Goal: Ask a question: Seek information or help from site administrators or community

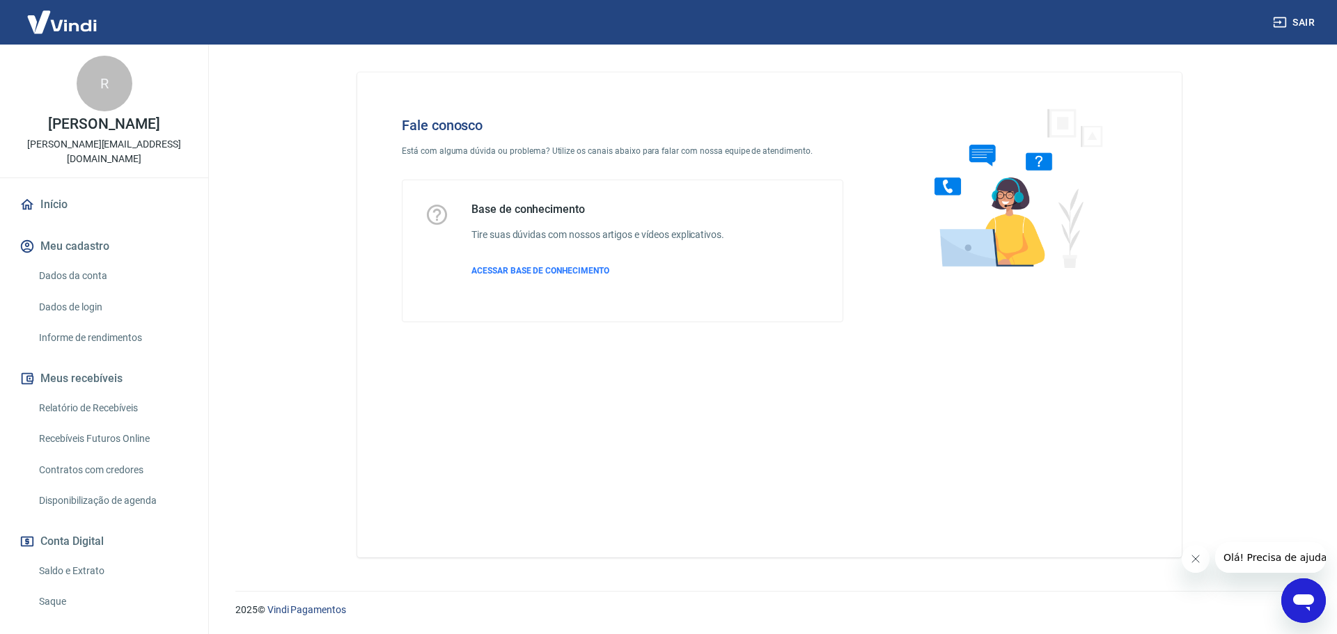
click at [1312, 611] on icon "Abrir janela de mensagens" at bounding box center [1303, 600] width 25 height 25
click at [1307, 604] on icon "Abrir janela de mensagens" at bounding box center [1303, 603] width 21 height 17
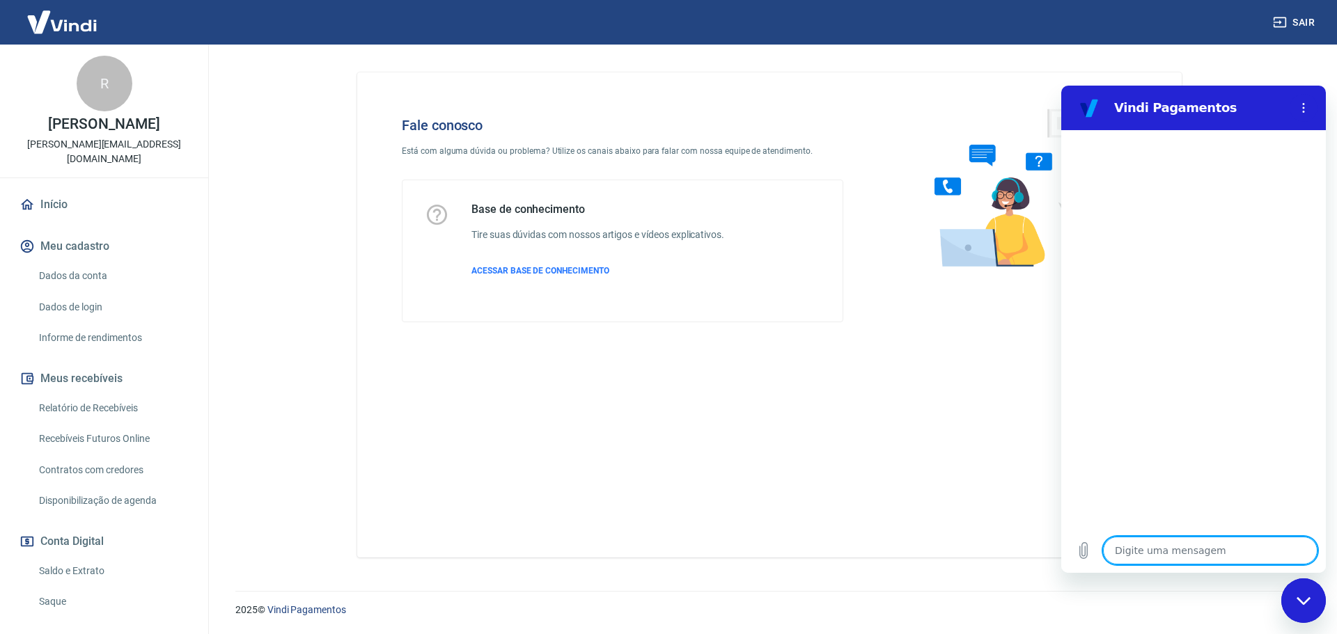
type textarea "O"
type textarea "x"
type textarea "Ol"
type textarea "x"
type textarea "Olá"
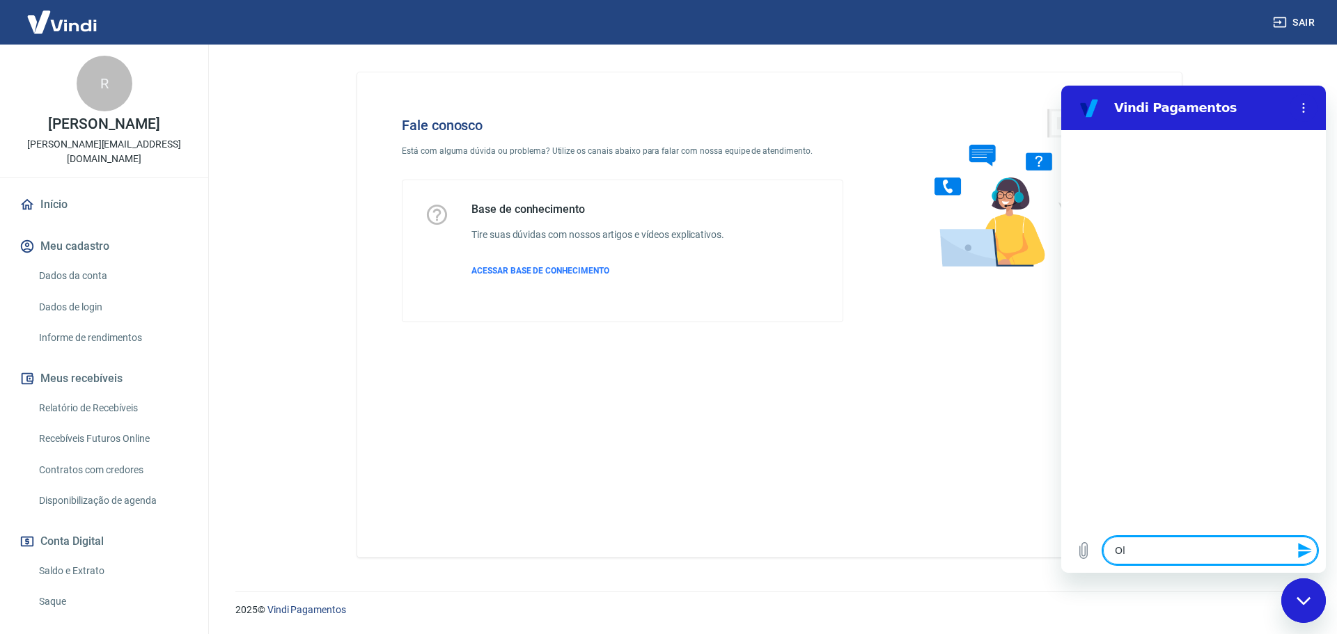
type textarea "x"
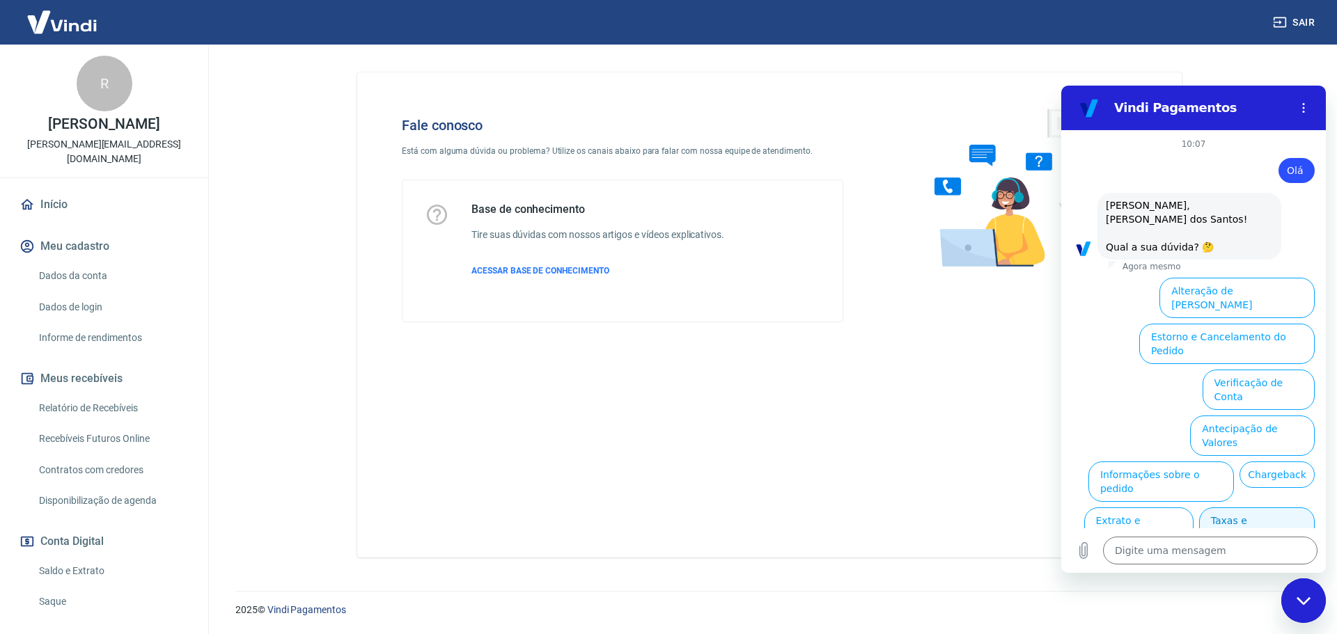
click at [1250, 508] on button "Taxas e Parcelamento" at bounding box center [1257, 528] width 116 height 40
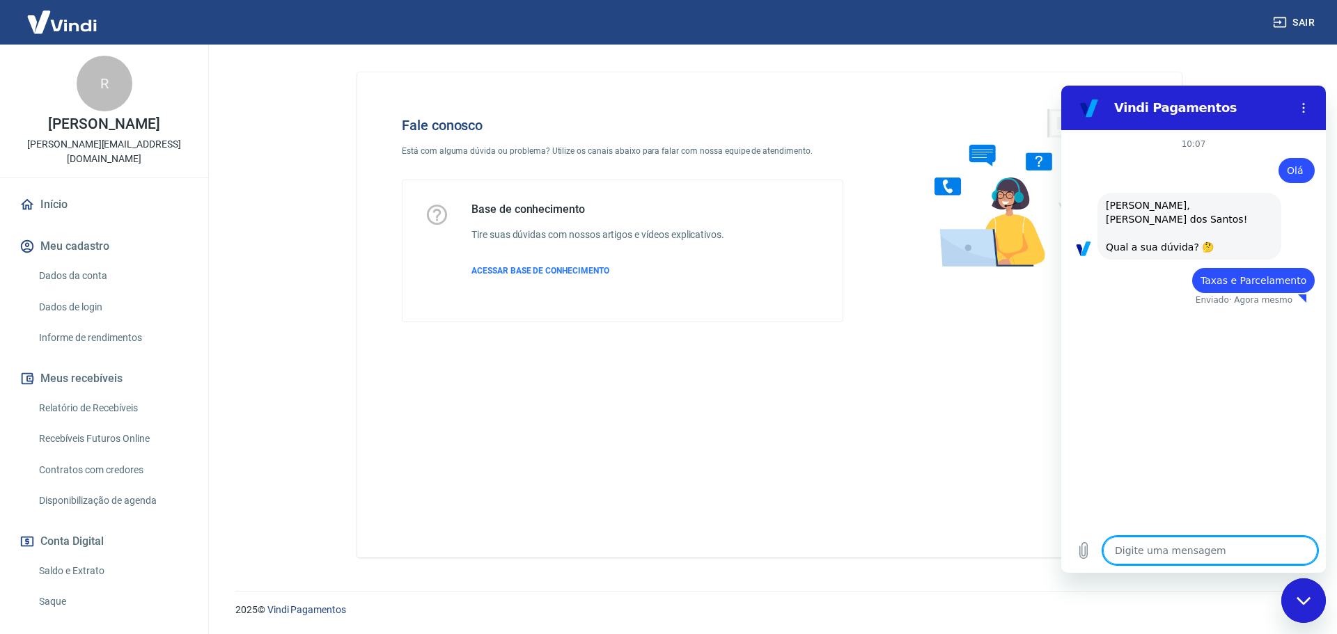
type textarea "x"
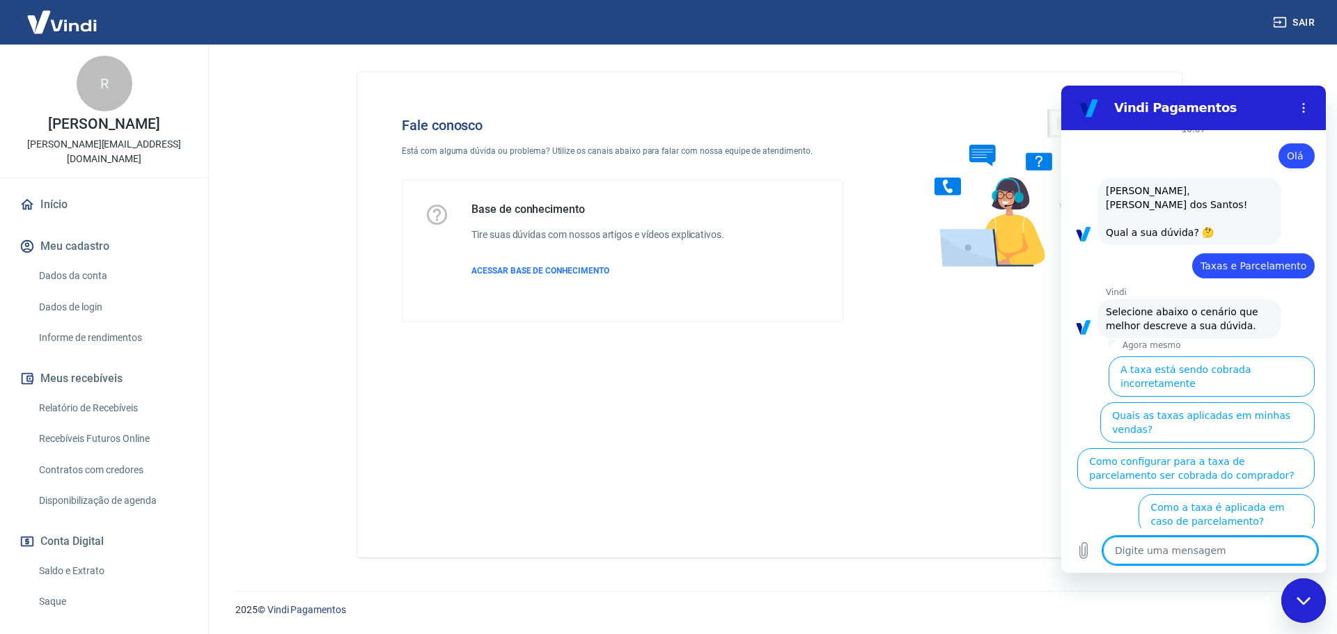
type textarea "F"
type textarea "x"
type textarea "Fa"
type textarea "x"
type textarea "Fal"
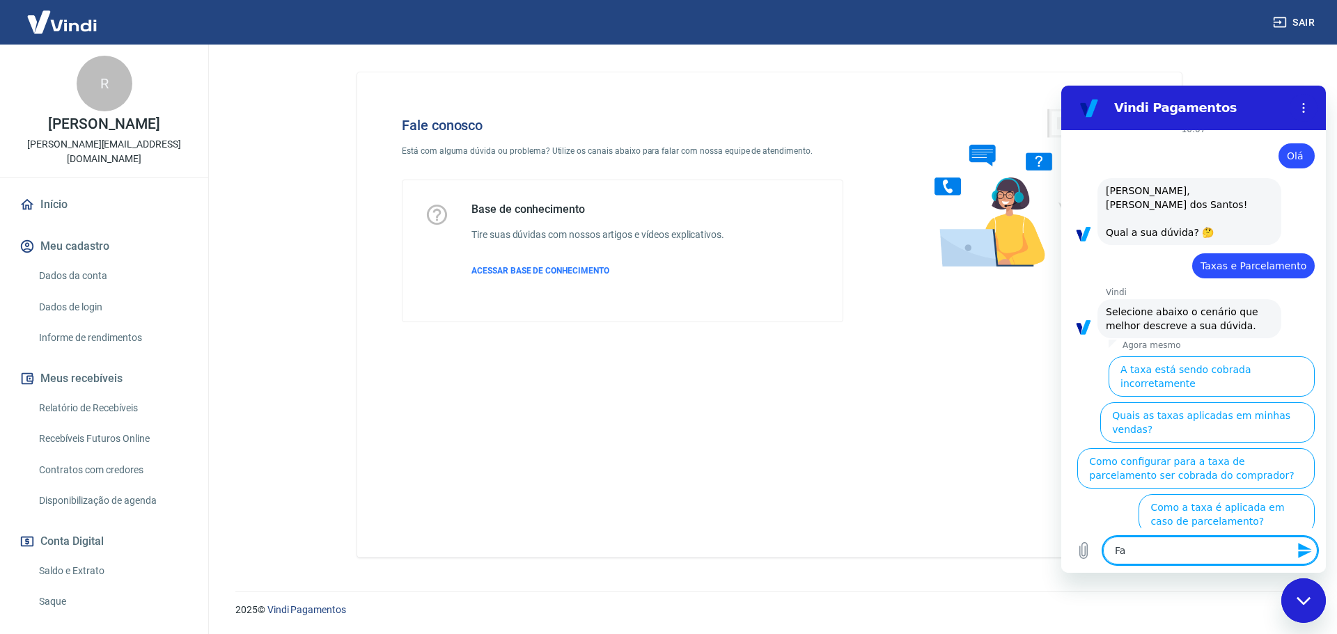
type textarea "x"
type textarea "Fala"
type textarea "x"
type textarea "Falar"
type textarea "x"
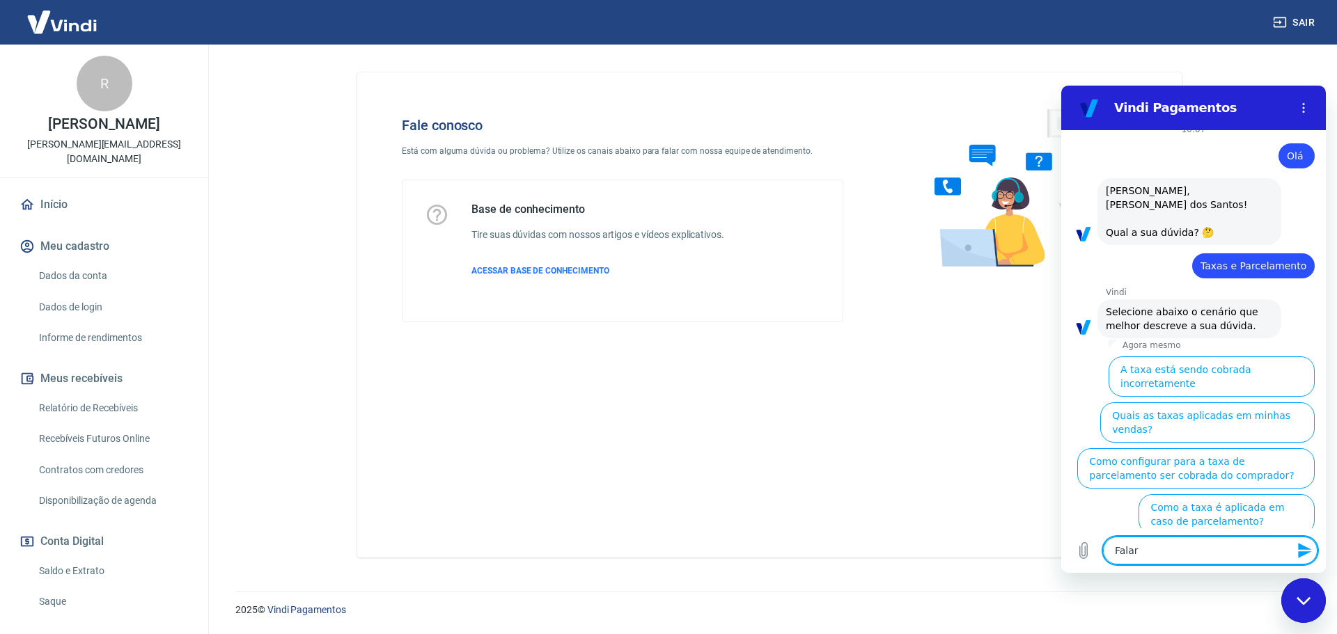
type textarea "Falar"
type textarea "x"
type textarea "Falar a"
type textarea "x"
type textarea "Falar at"
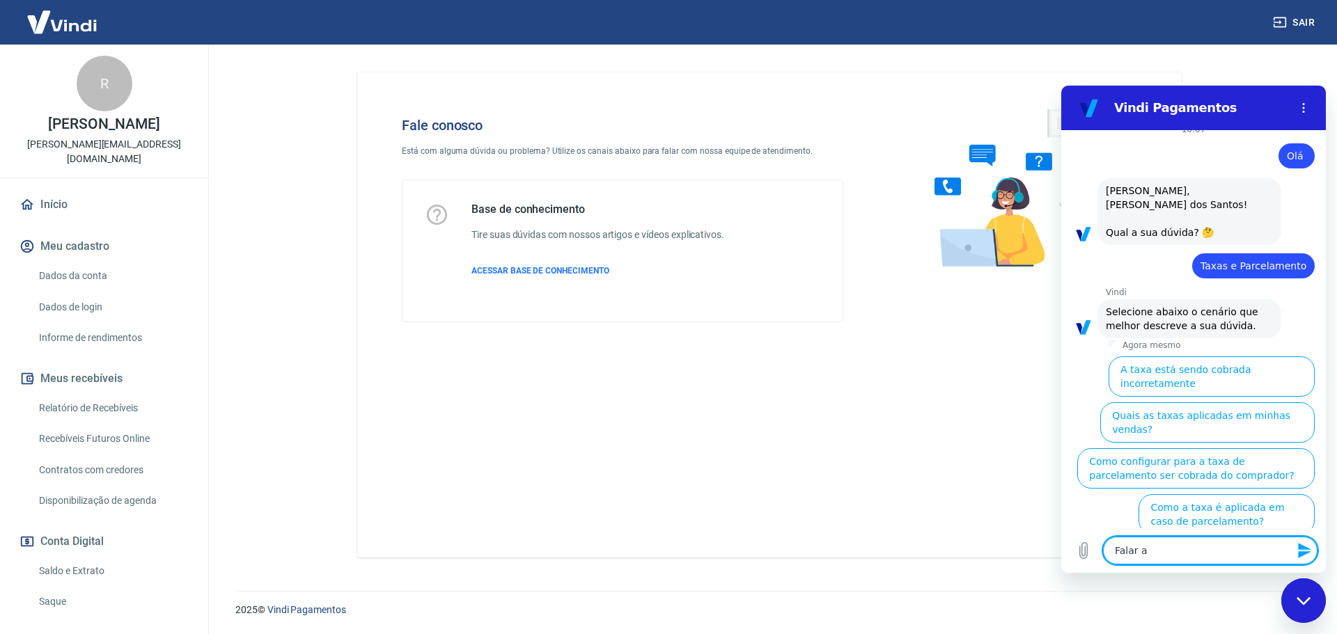
type textarea "x"
type textarea "Falar a"
type textarea "x"
type textarea "Falar at"
type textarea "x"
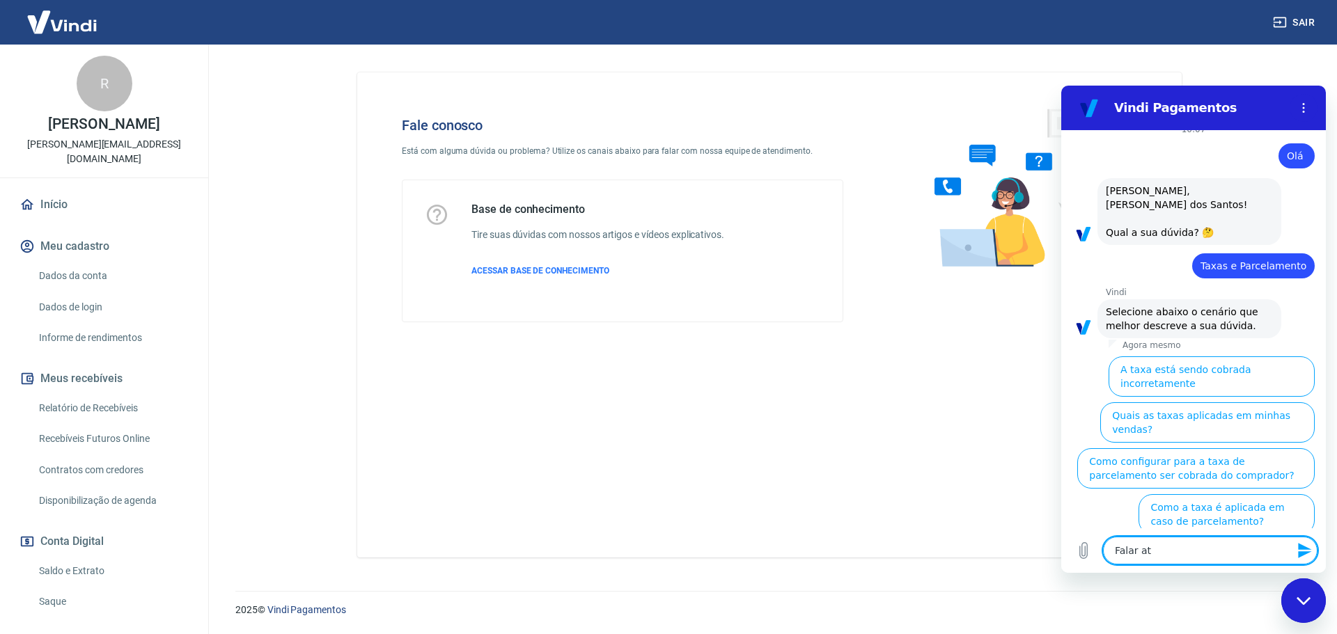
type textarea "Falar ate"
type textarea "x"
type textarea "Falar aten"
type textarea "x"
type textarea "Falar atend"
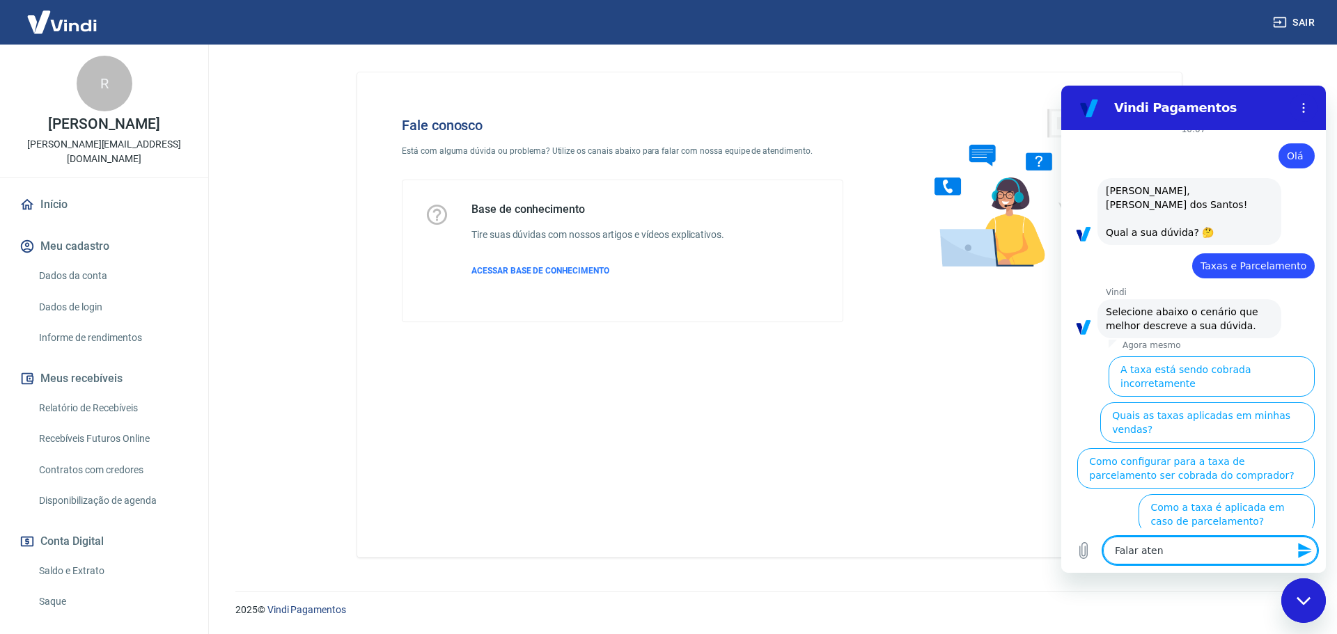
type textarea "x"
type textarea "Falar atende"
type textarea "x"
type textarea "Falar atender"
type textarea "x"
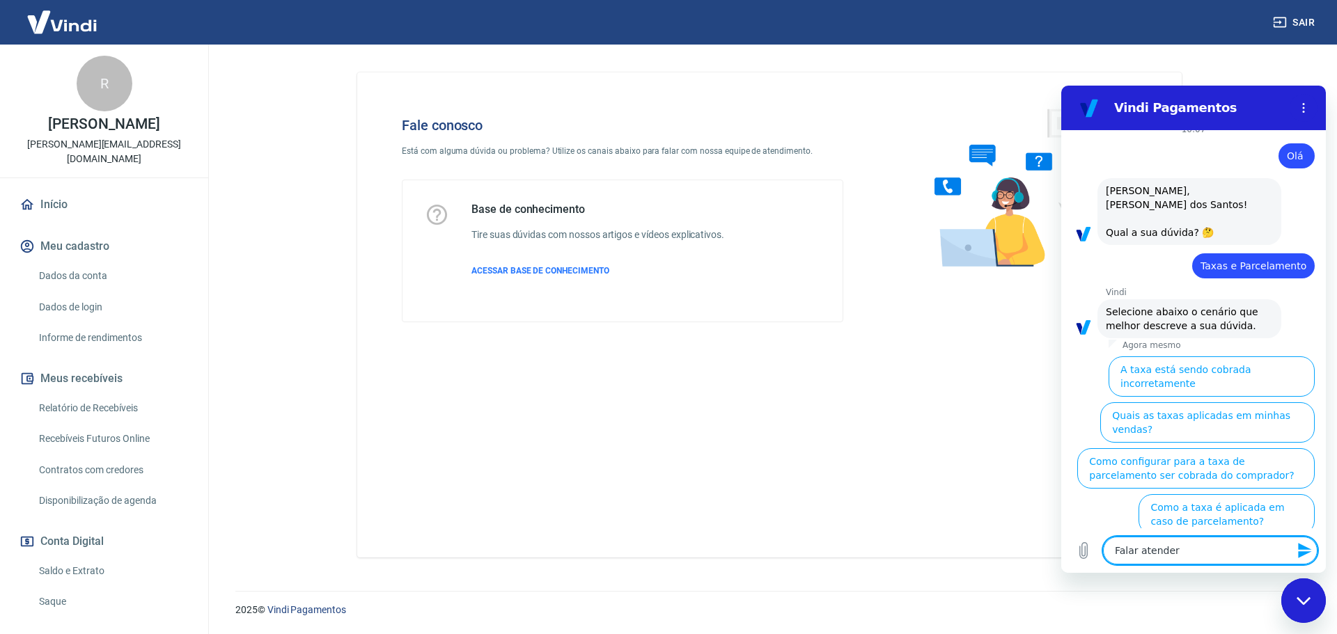
type textarea "Falar atendere"
type textarea "x"
type textarea "Falar atenderen"
type textarea "x"
type textarea "Falar atenderent"
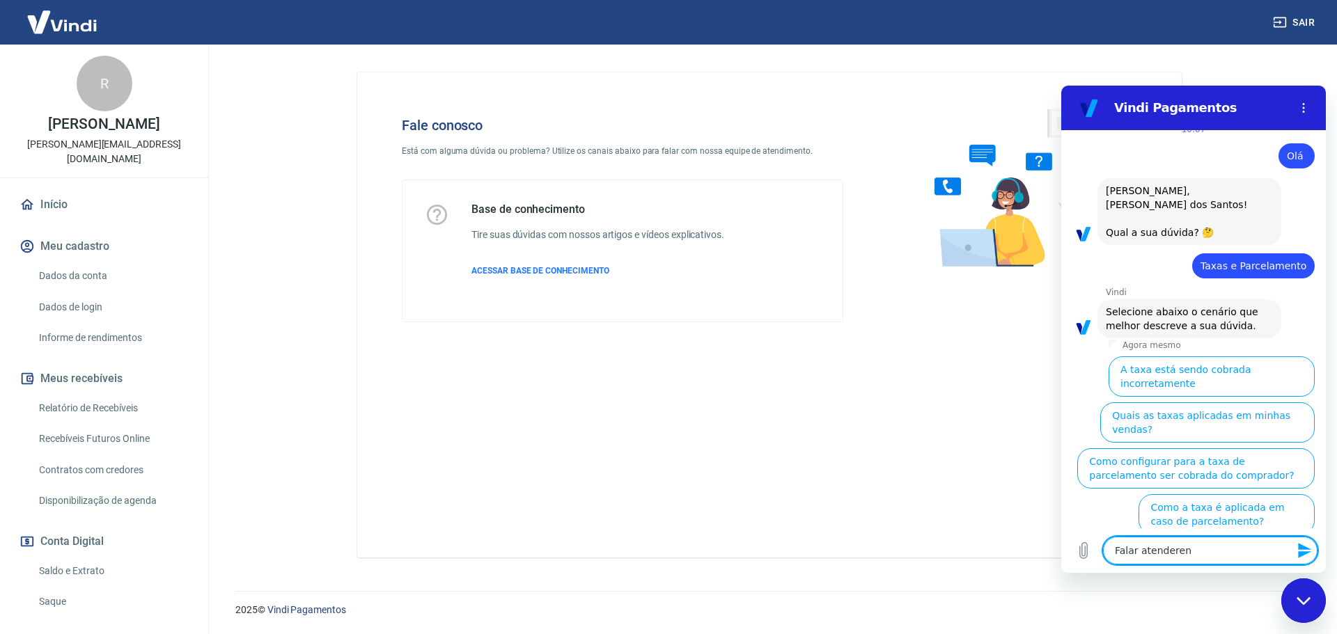
type textarea "x"
type textarea "Falar atenderente"
type textarea "x"
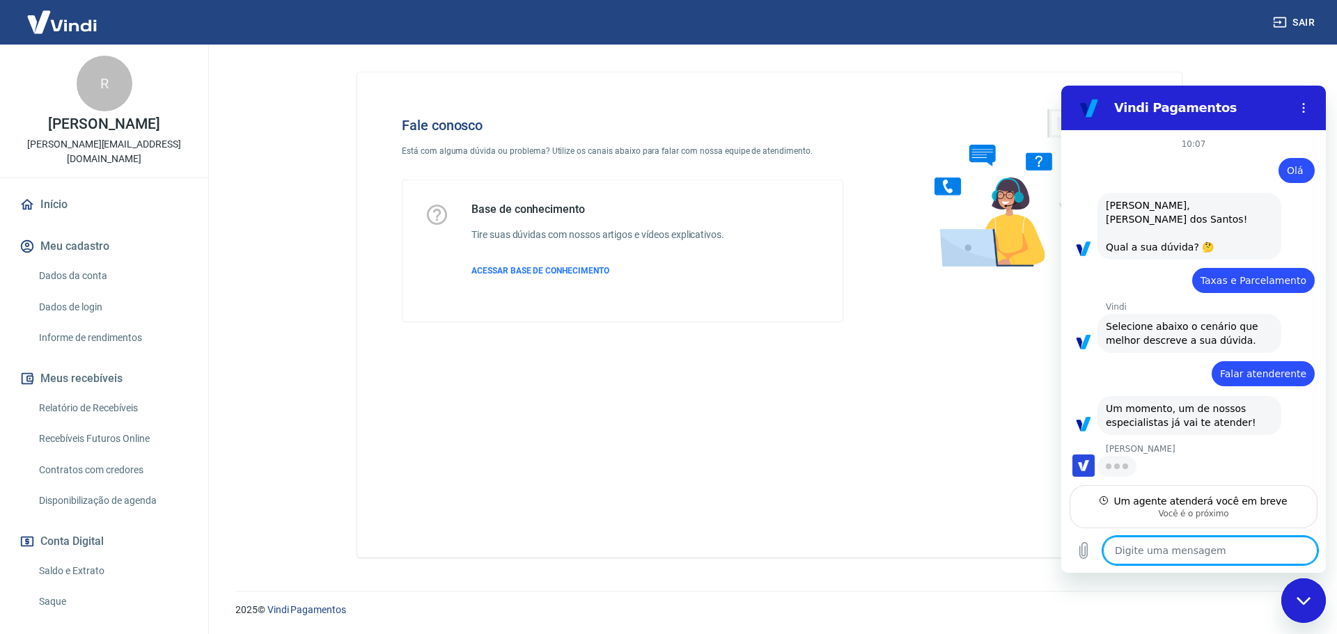
type textarea "x"
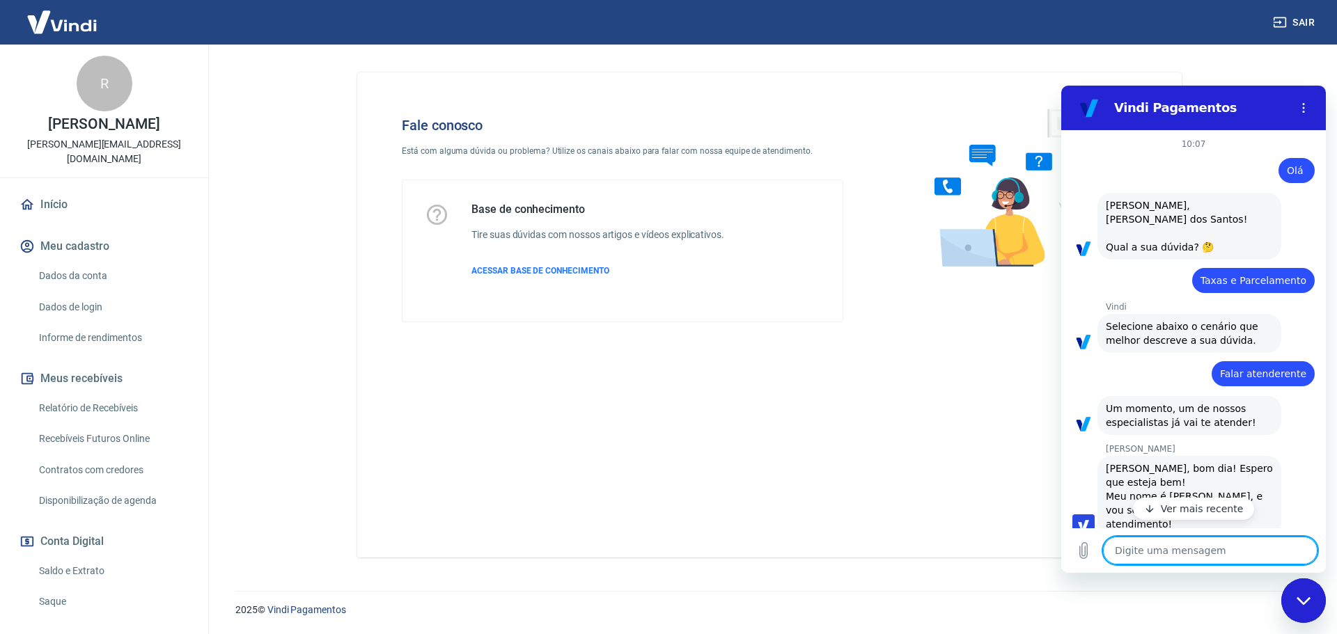
click at [1157, 553] on textarea at bounding box center [1210, 551] width 214 height 28
type textarea "O"
type textarea "x"
type textarea "Ol"
type textarea "x"
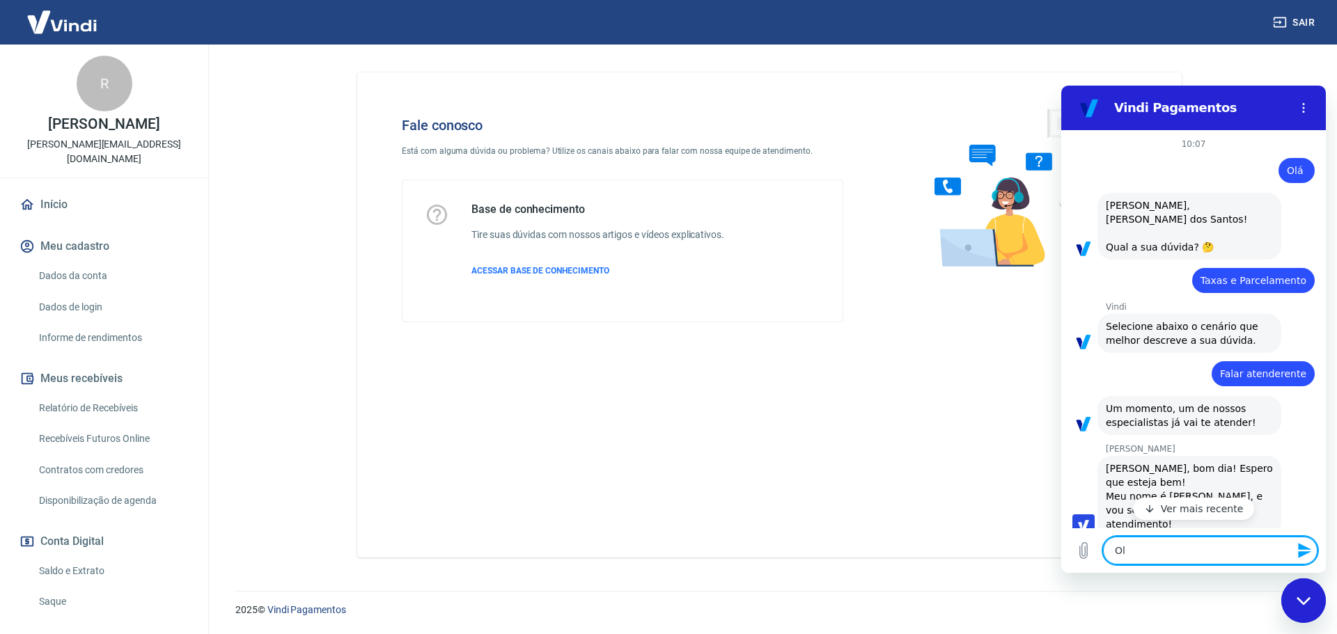
type textarea "Olá"
type textarea "x"
type textarea "Olá"
type textarea "x"
type textarea "Olá N"
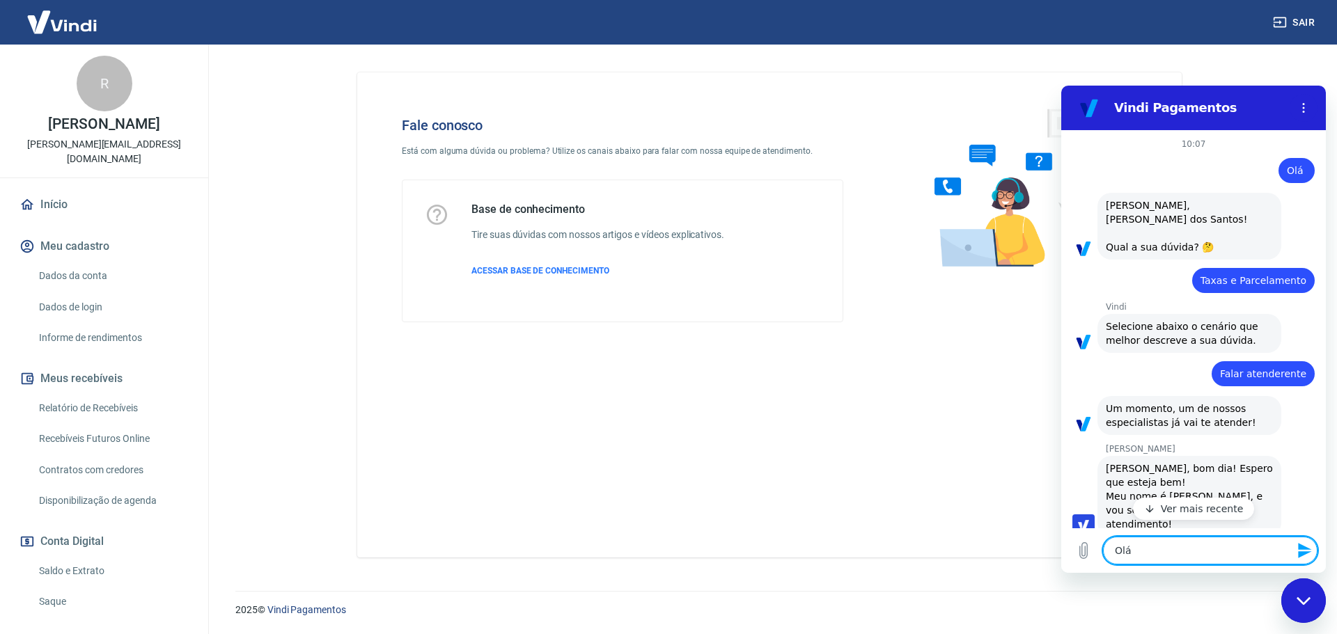
type textarea "x"
type textarea "Olá NA"
type textarea "x"
type textarea "Olá NAn"
type textarea "x"
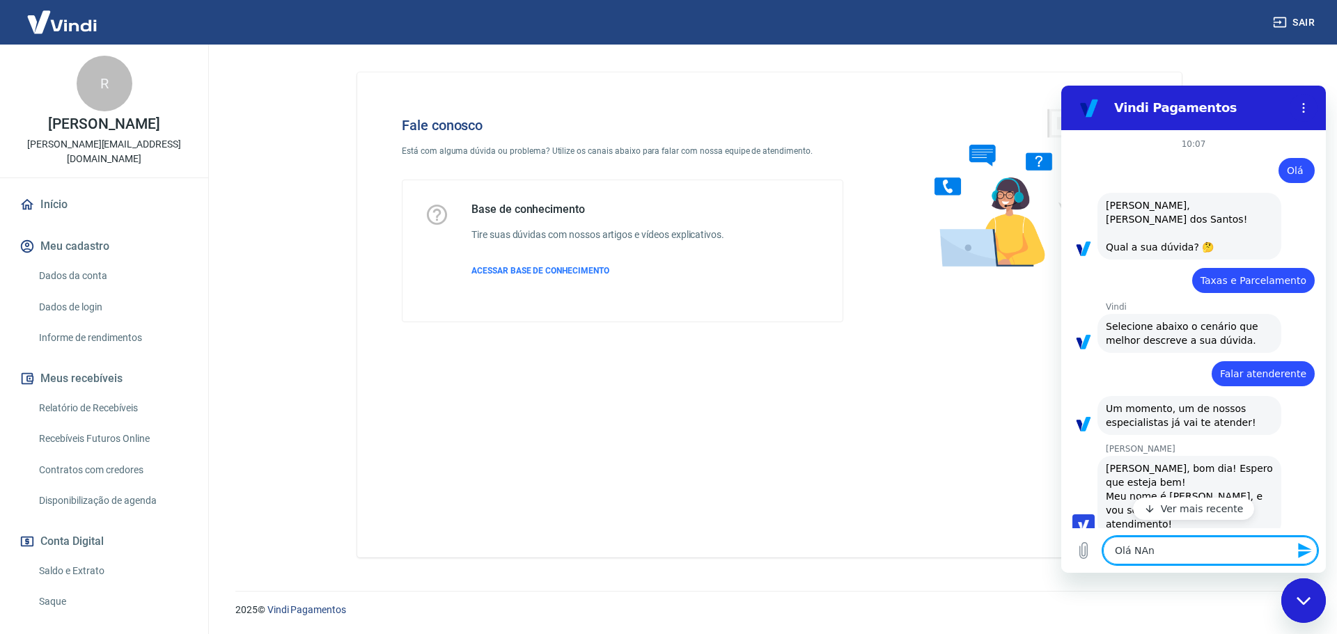
type textarea "Olá NAni"
type textarea "x"
type textarea "Olá NAn"
type textarea "x"
type textarea "Olá NA"
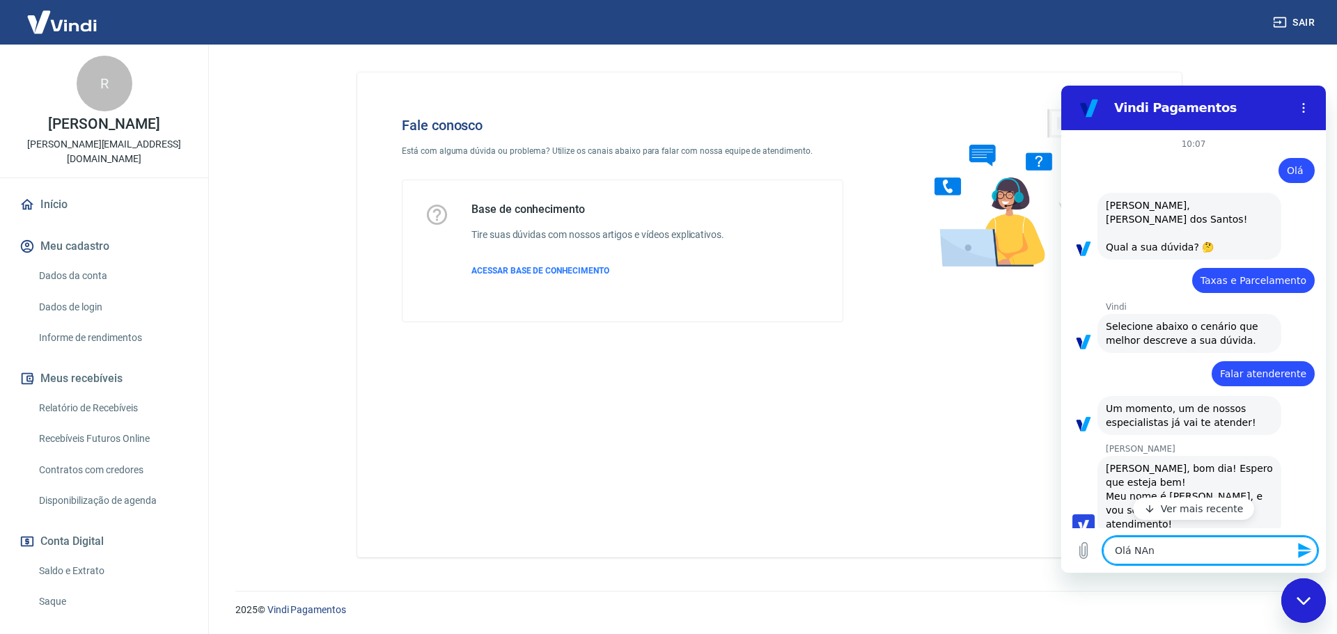
type textarea "x"
type textarea "Olá N"
type textarea "x"
type textarea "Olá Na"
type textarea "x"
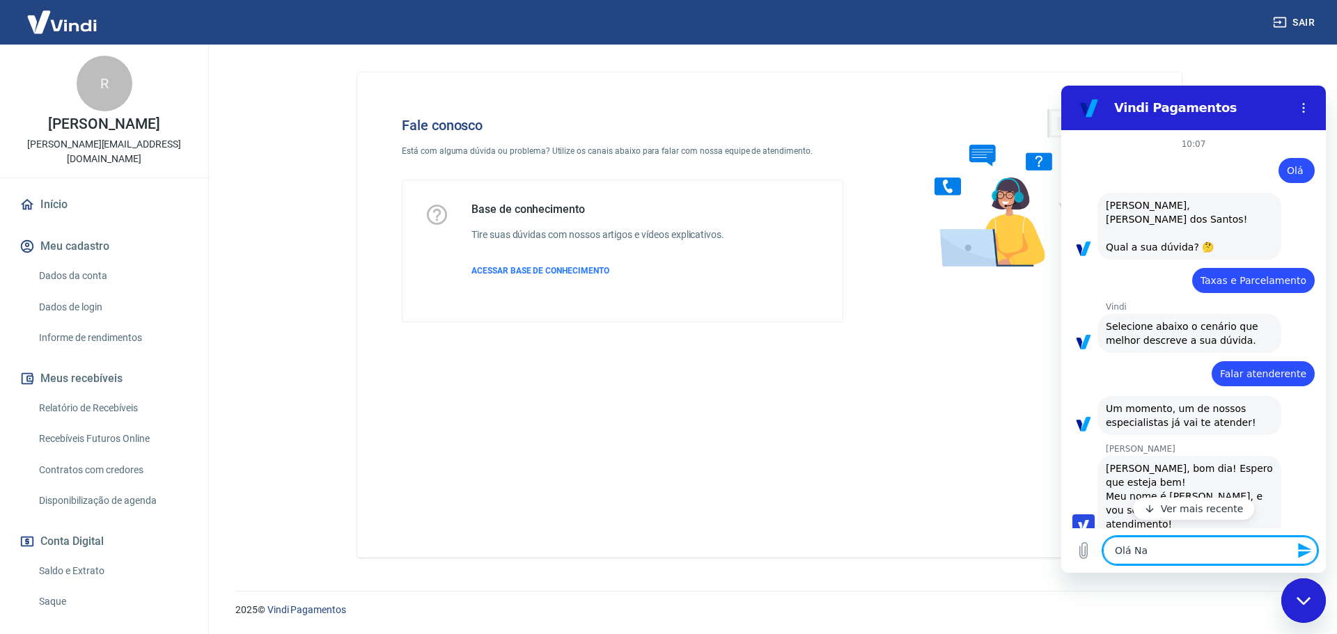
type textarea "[PERSON_NAME]"
type textarea "x"
type textarea "[PERSON_NAME]"
type textarea "x"
type textarea "[PERSON_NAME],"
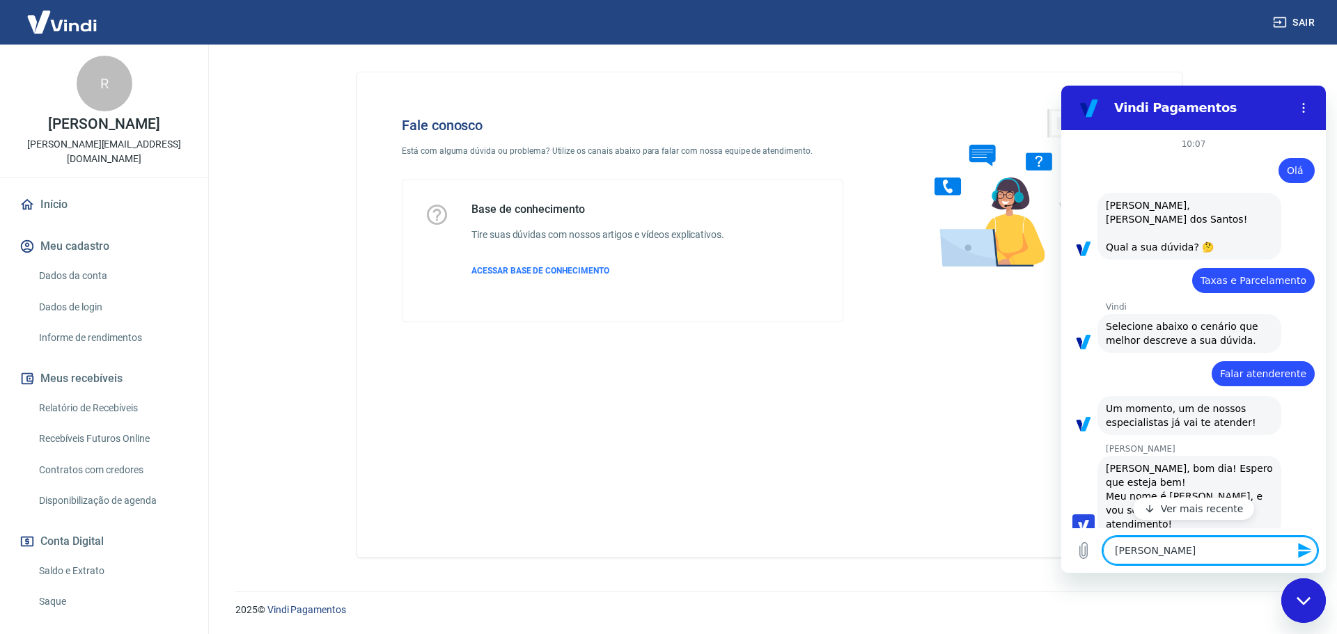
type textarea "x"
type textarea "[PERSON_NAME],"
type textarea "x"
type textarea "[PERSON_NAME], t"
type textarea "x"
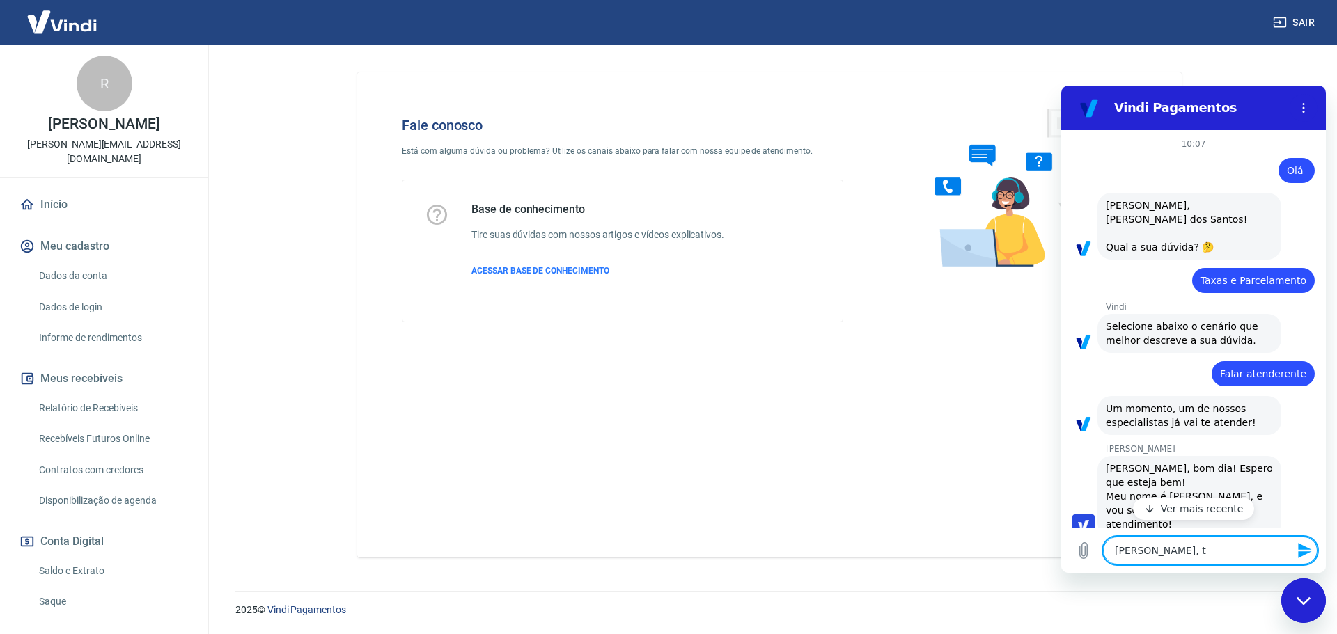
type textarea "[PERSON_NAME], tu"
type textarea "x"
type textarea "[PERSON_NAME], tud"
type textarea "x"
type textarea "[PERSON_NAME], tudo"
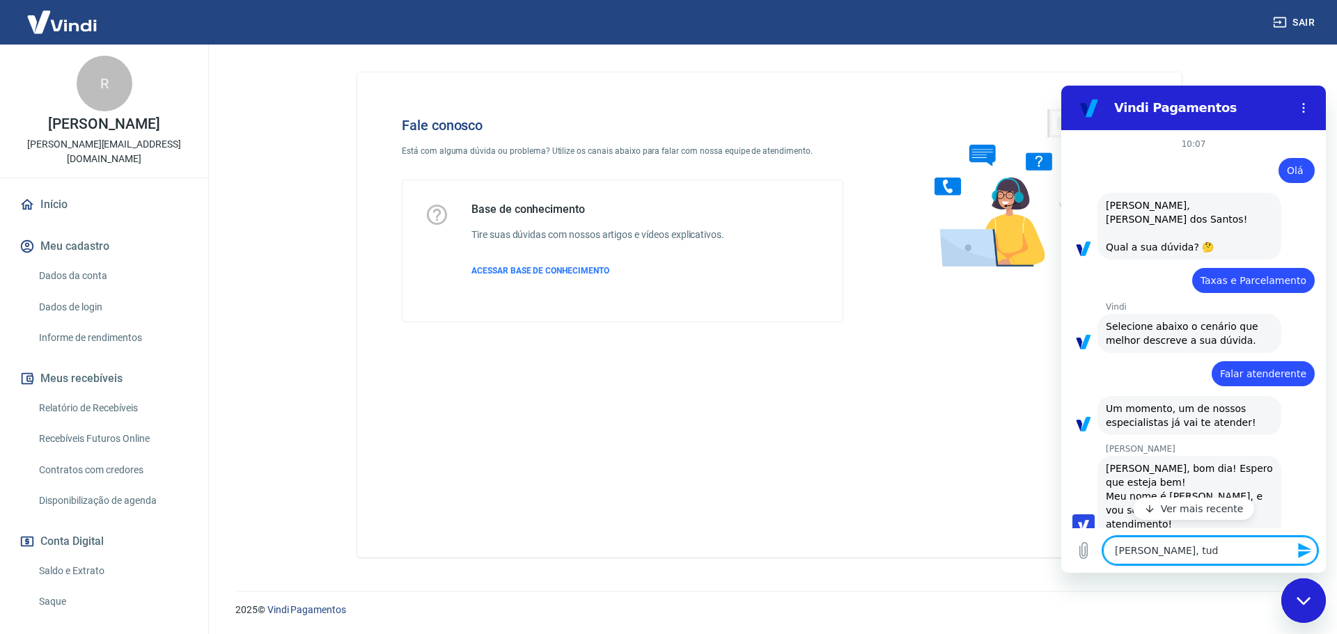
type textarea "x"
type textarea "[PERSON_NAME], tudo"
type textarea "x"
type textarea "[PERSON_NAME], tudo b"
type textarea "x"
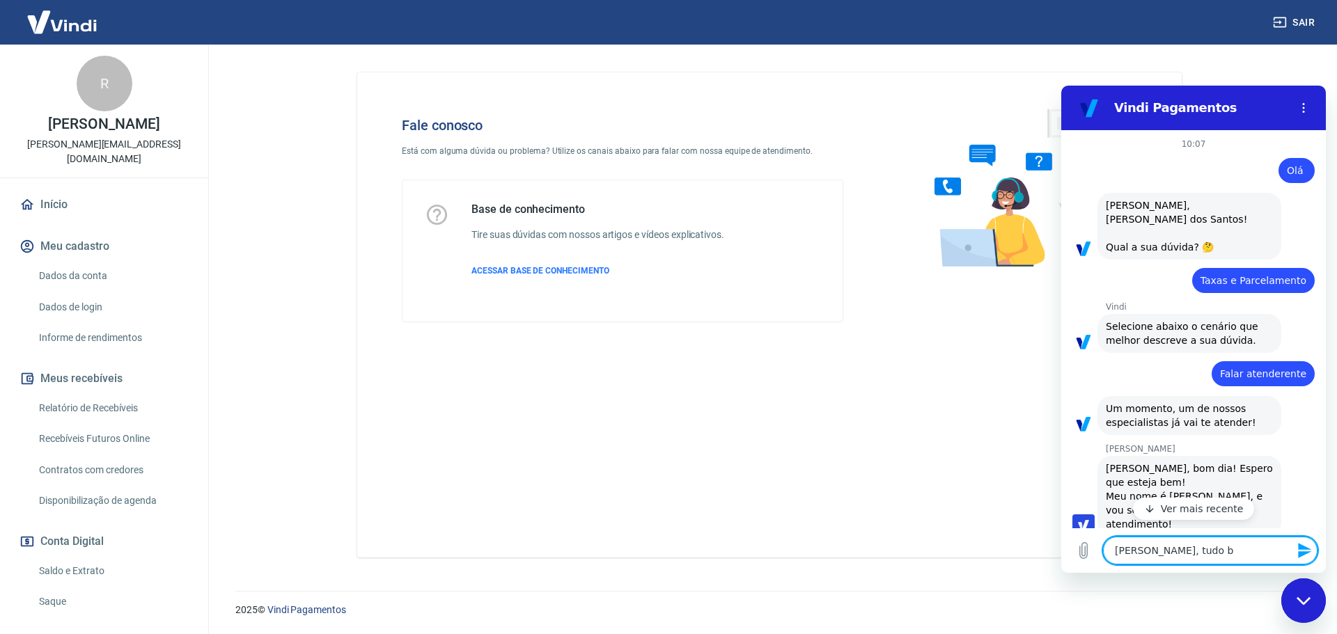
type textarea "[PERSON_NAME], tudo be"
type textarea "x"
type textarea "[PERSON_NAME], tudo bem"
type textarea "x"
type textarea "[PERSON_NAME], tudo bem!"
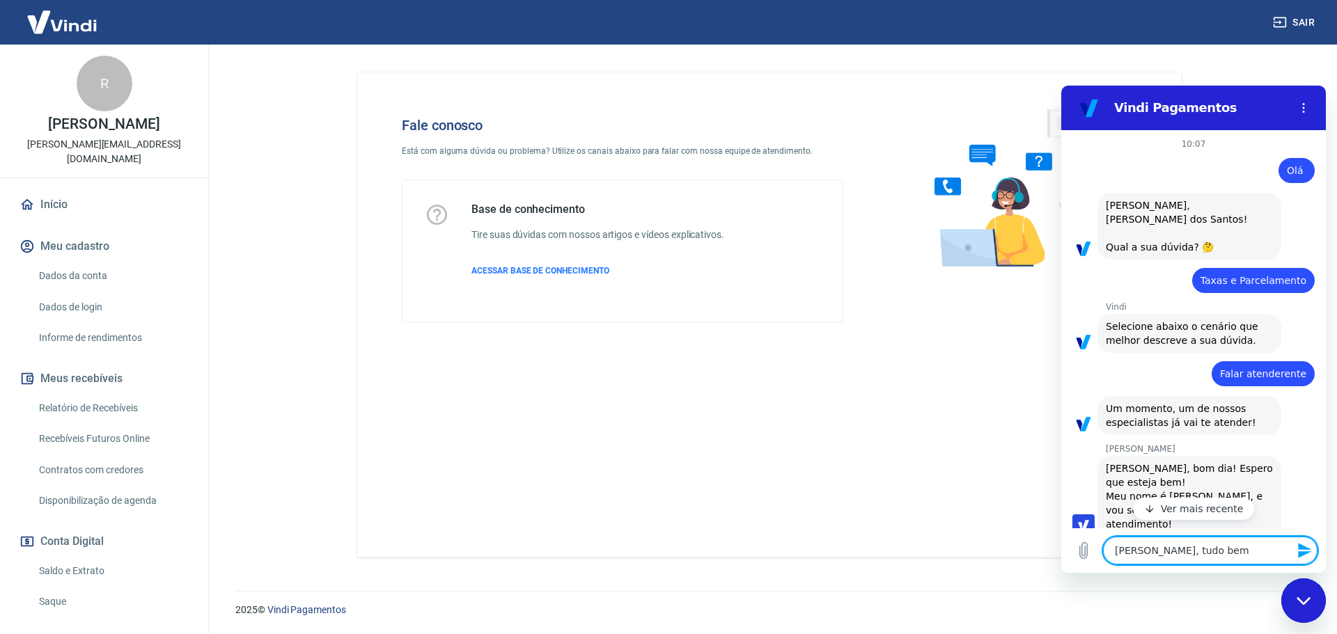
type textarea "x"
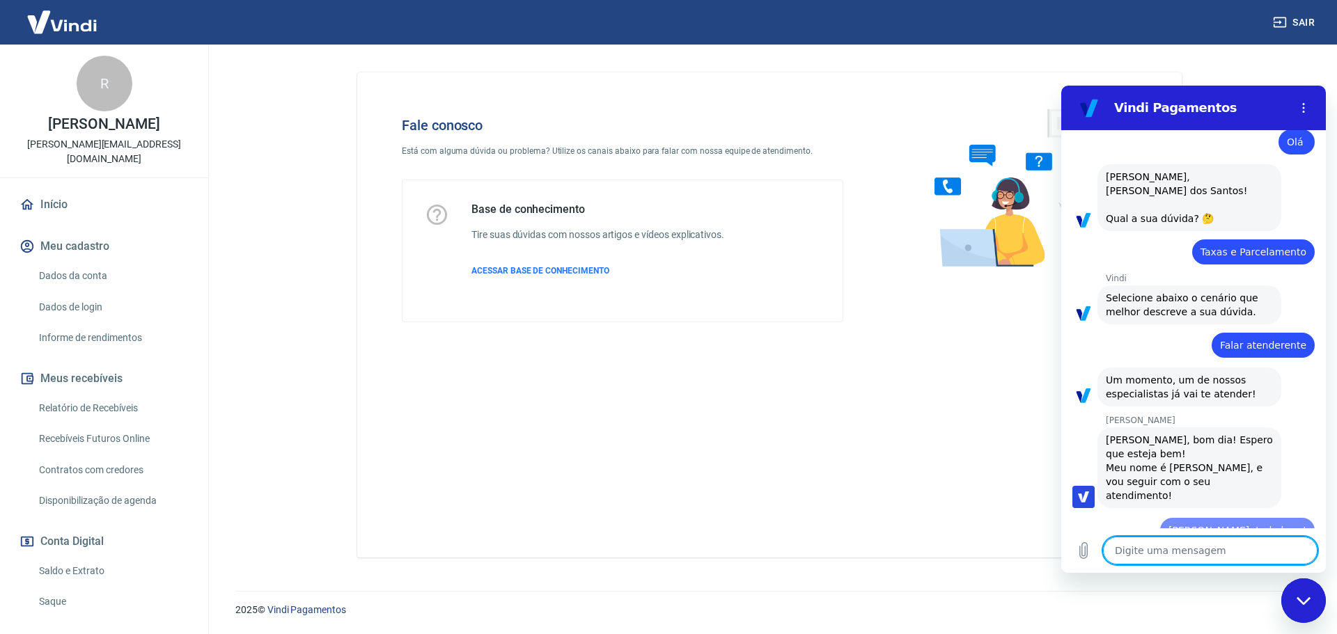
type textarea "x"
type textarea "P"
type textarea "x"
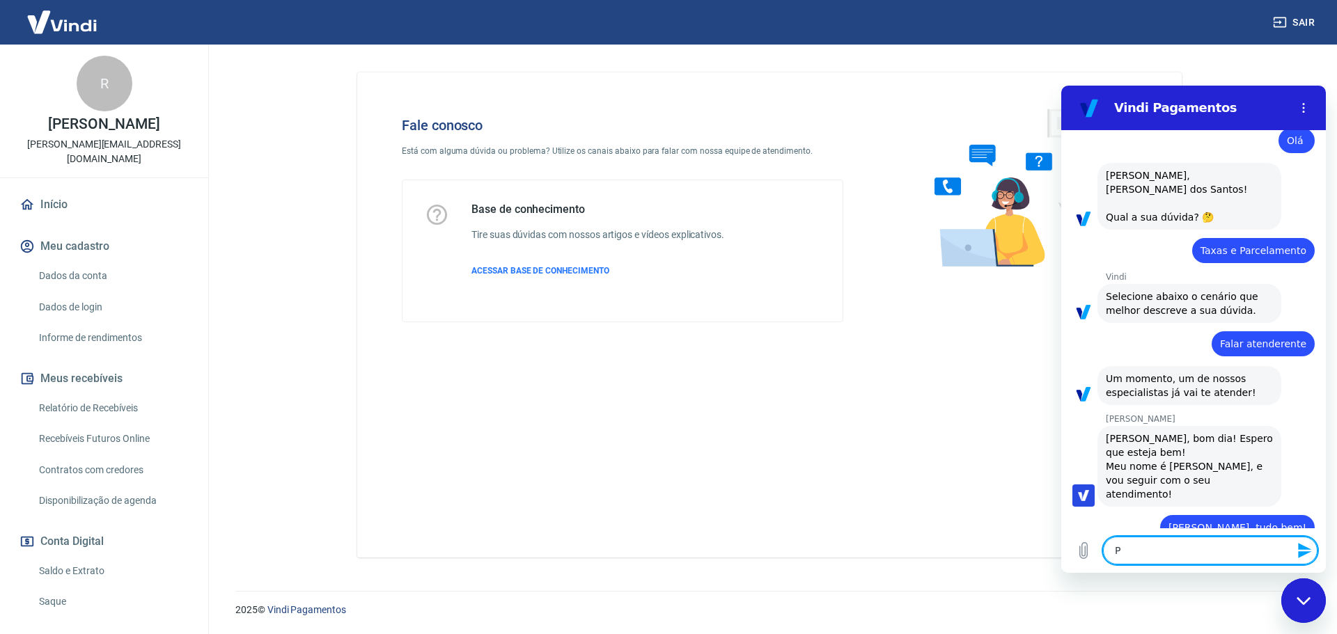
type textarea "PR"
type textarea "x"
type textarea "PRe"
type textarea "x"
type textarea "PRec"
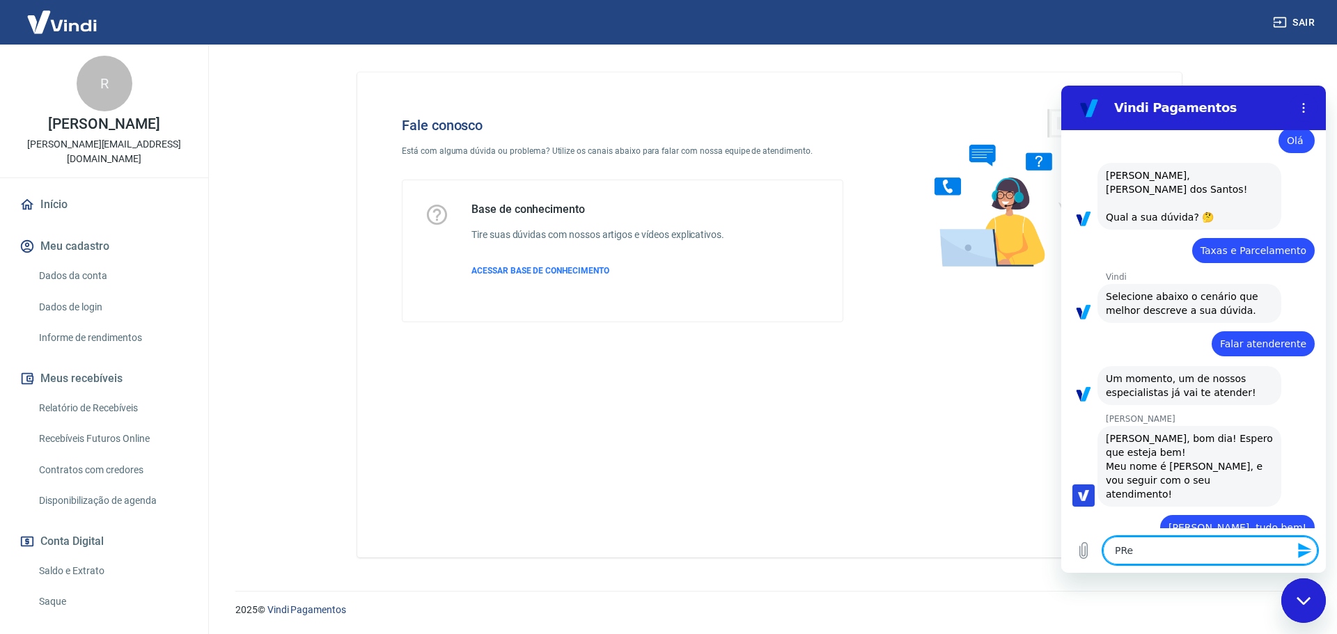
type textarea "x"
type textarea "PReci"
type textarea "x"
type textarea "PRecis"
type textarea "x"
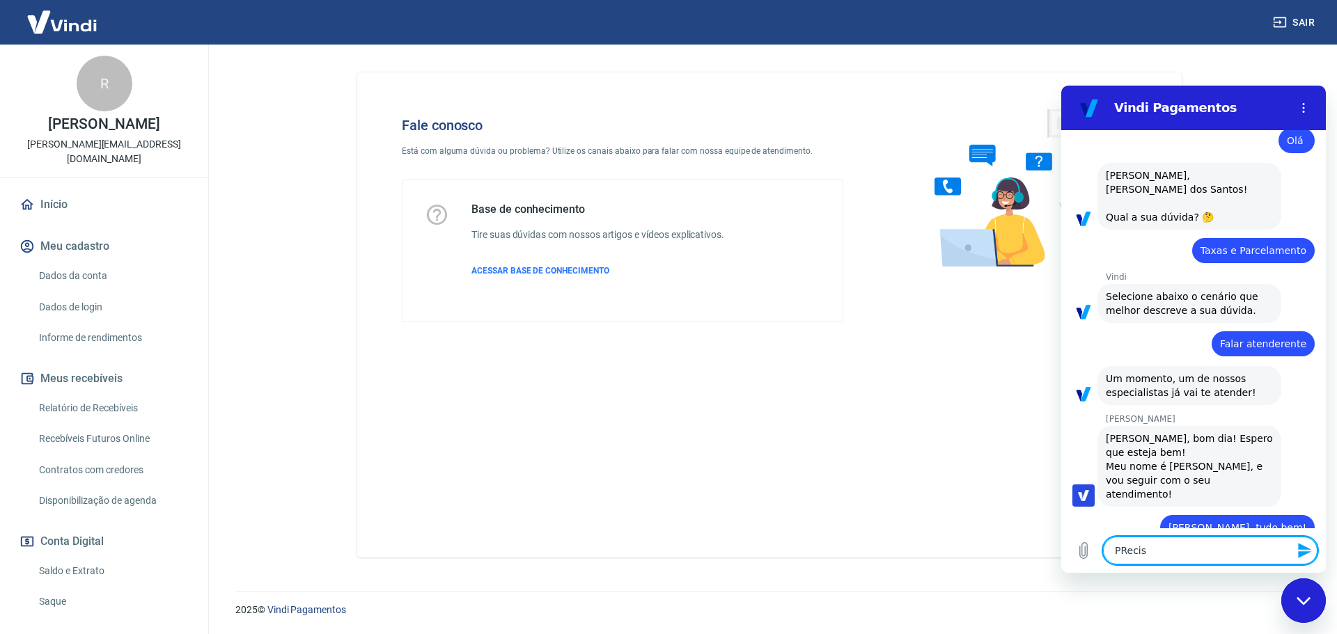
type textarea "PReciso"
type textarea "x"
type textarea "PReciso"
type textarea "x"
type textarea "PReciso v"
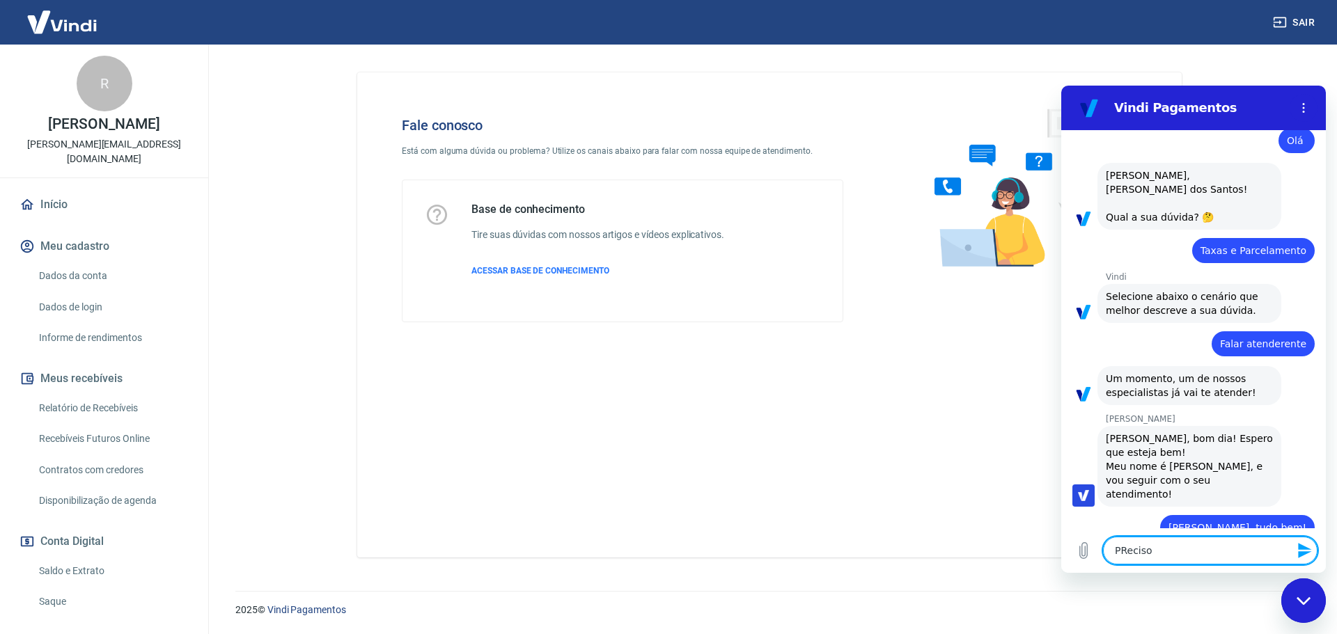
type textarea "x"
type textarea "PReciso ve"
type textarea "x"
type textarea "PReciso ver"
type textarea "x"
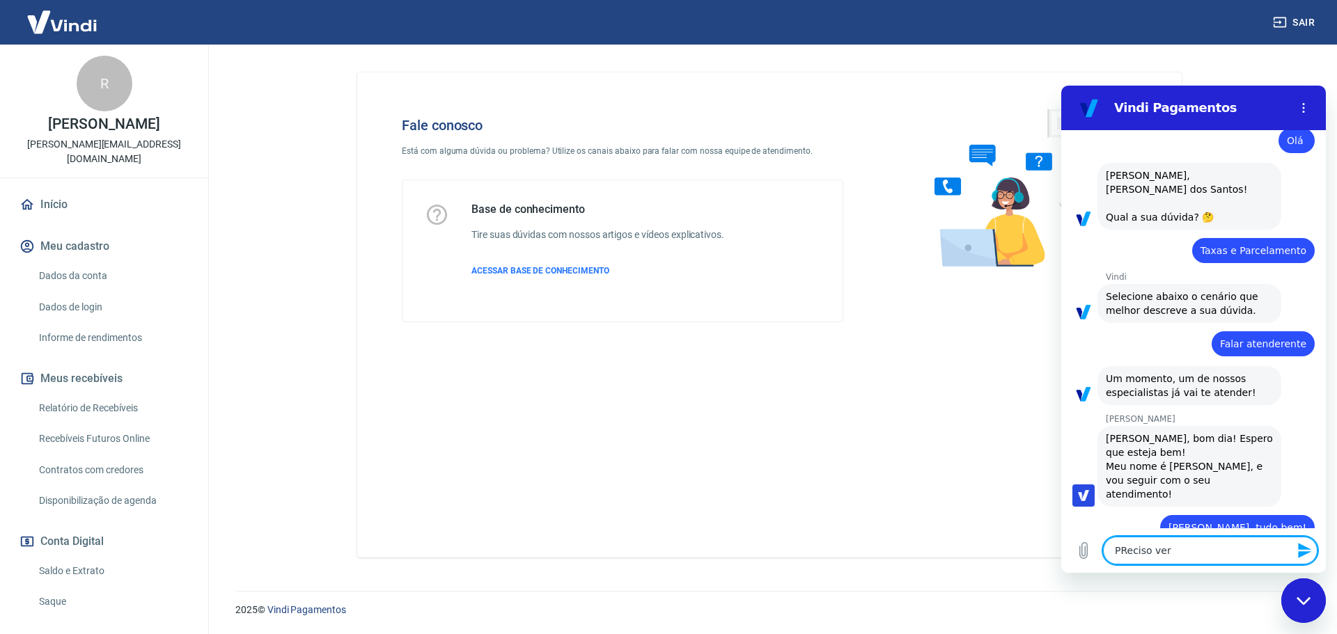
type textarea "PReciso veri"
type textarea "x"
type textarea "PReciso verif"
type textarea "x"
type textarea "PReciso verifi"
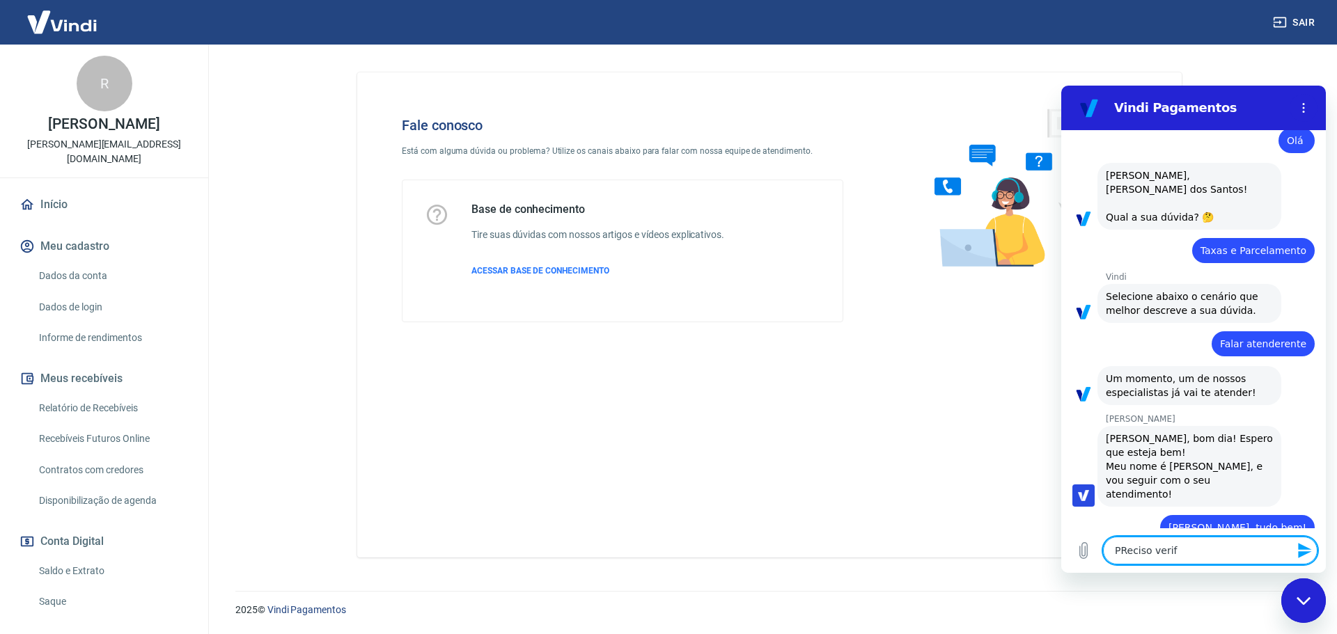
type textarea "x"
type textarea "PReciso verific"
type textarea "x"
type textarea "PReciso verifica"
type textarea "x"
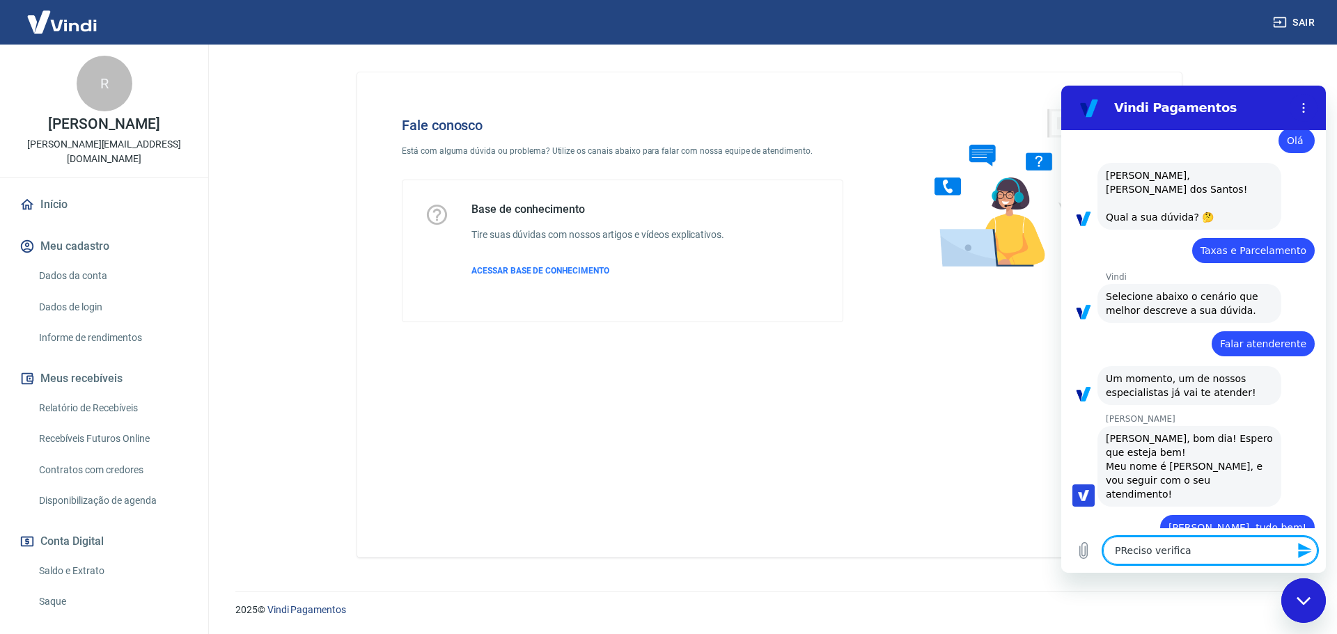
type textarea "PReciso verificar"
type textarea "x"
type textarea "PReciso verificar"
type textarea "x"
click at [1124, 551] on textarea "PReciso verificar" at bounding box center [1210, 551] width 214 height 28
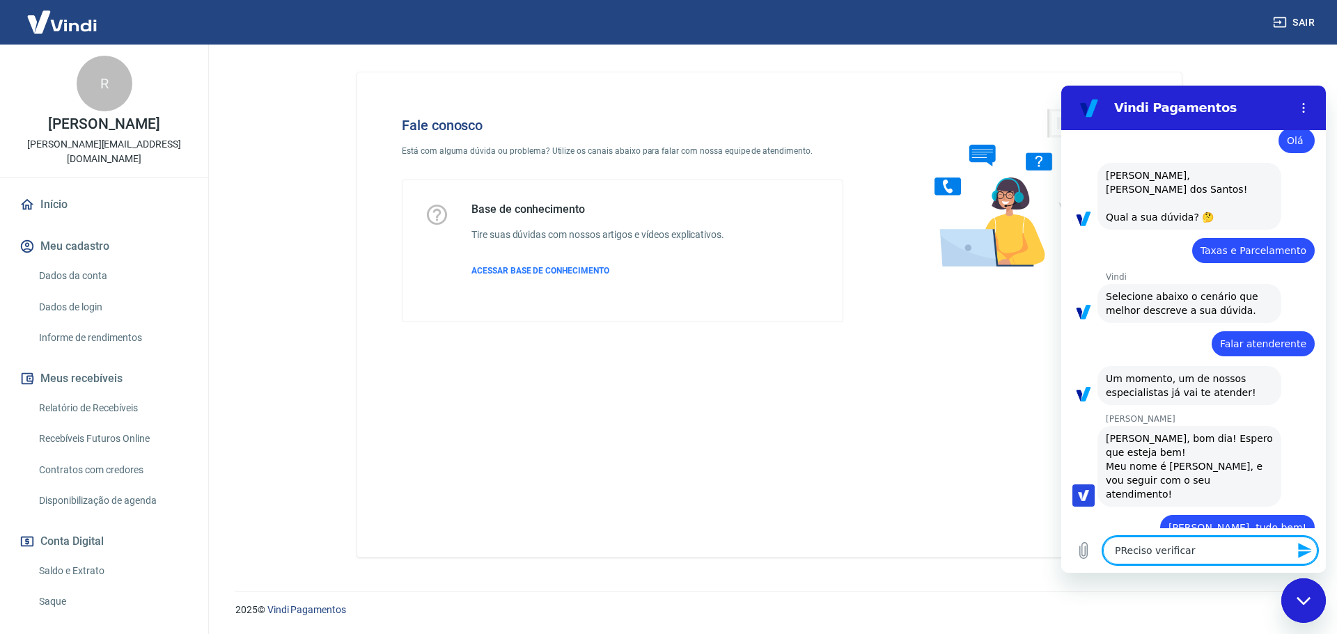
type textarea "Peciso verificar"
type textarea "x"
type textarea "Preciso verificar"
type textarea "x"
click at [1225, 547] on textarea "Preciso verificar" at bounding box center [1210, 551] width 214 height 28
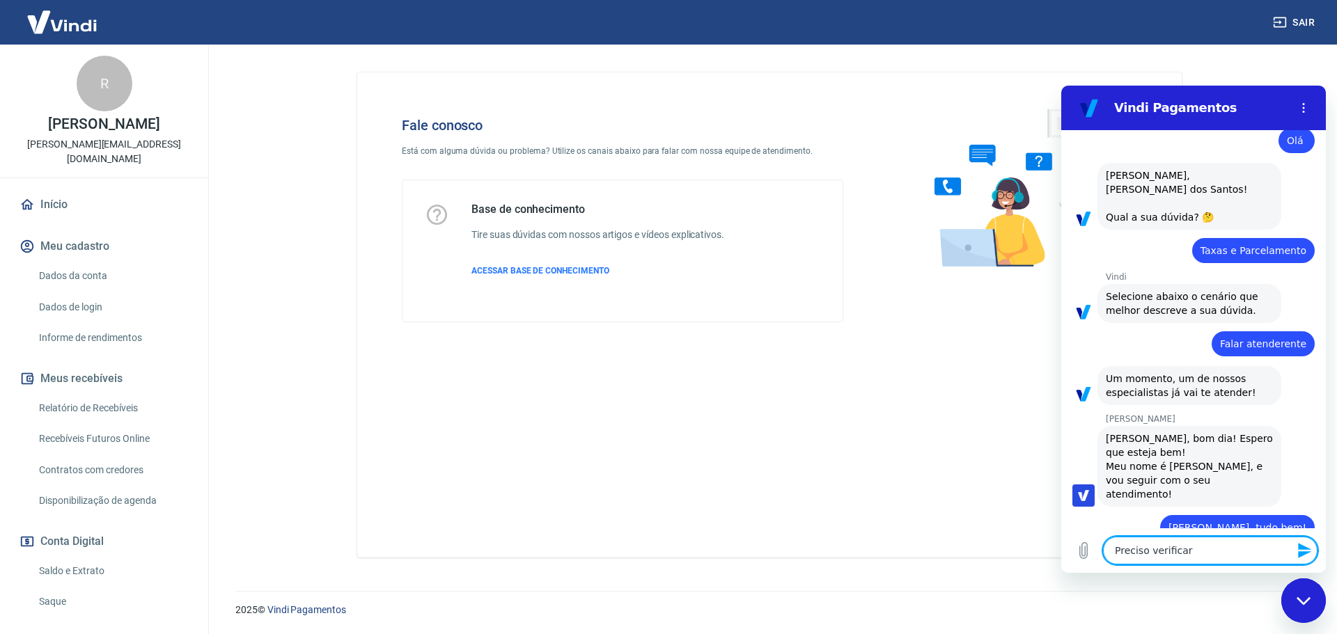
type textarea "Preciso verificar a"
type textarea "x"
type textarea "Preciso verificar as"
type textarea "x"
type textarea "Preciso verificar as"
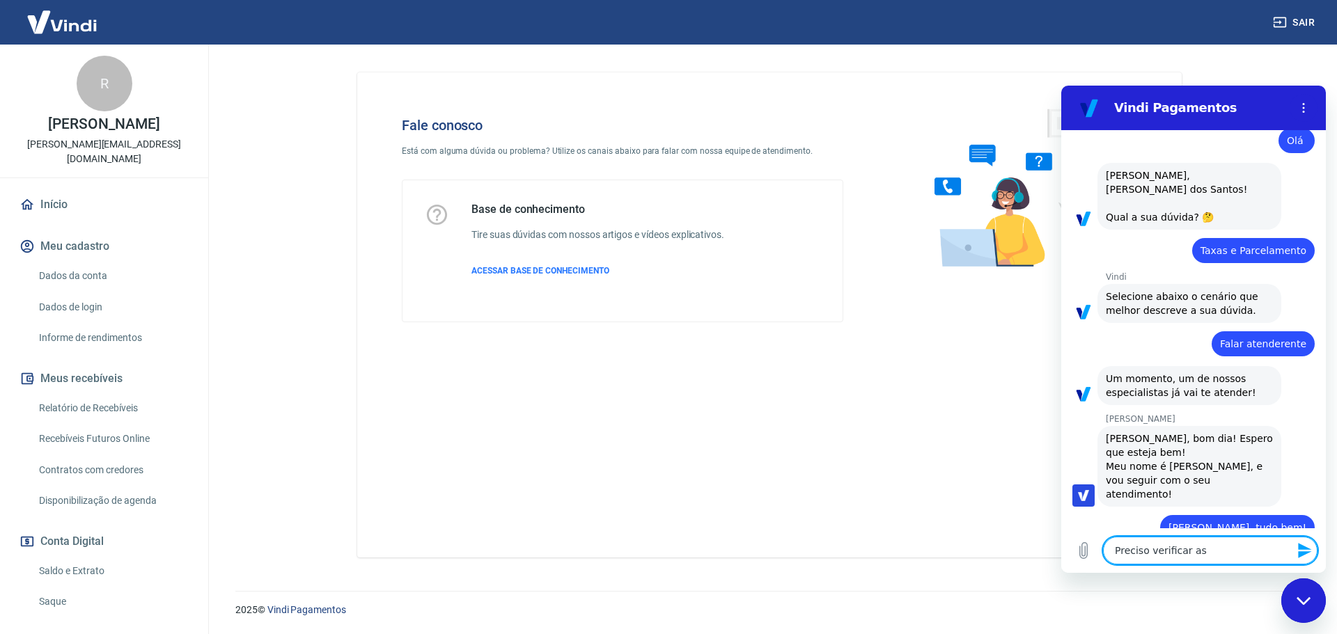
type textarea "x"
type textarea "Preciso verificar as t"
type textarea "x"
type textarea "Preciso verificar as ta"
type textarea "x"
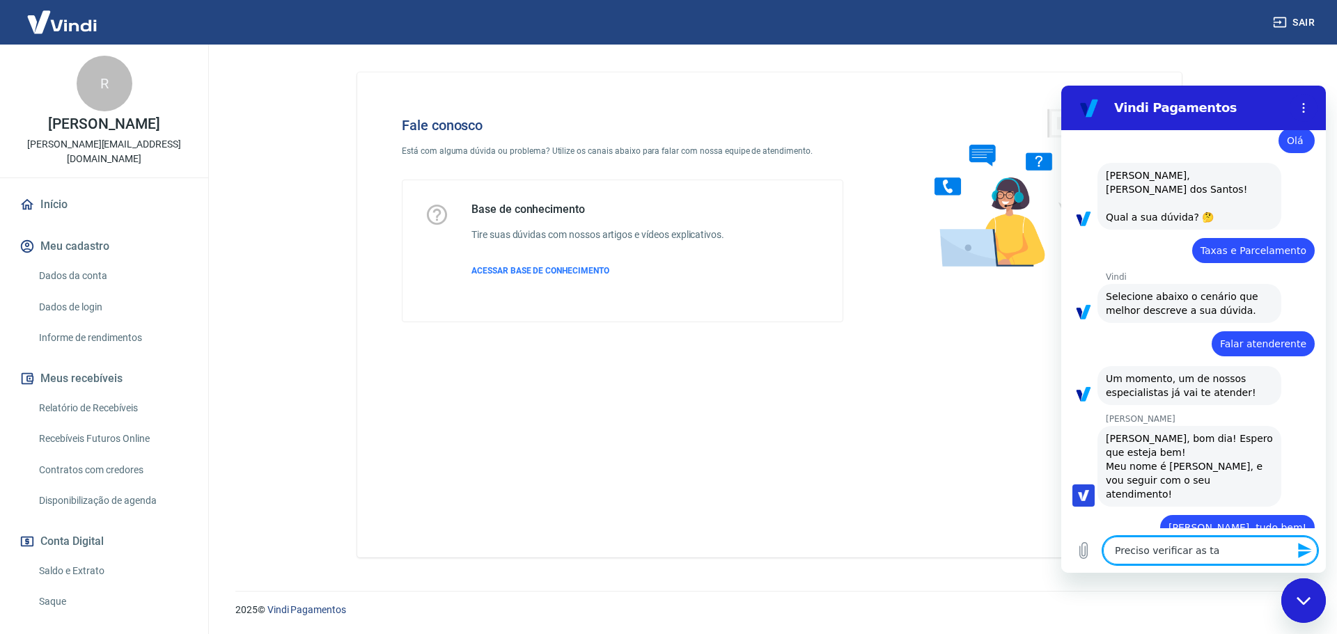
type textarea "Preciso verificar as tax"
type textarea "x"
type textarea "Preciso verificar as taxa"
type textarea "x"
type textarea "Preciso verificar as taxas"
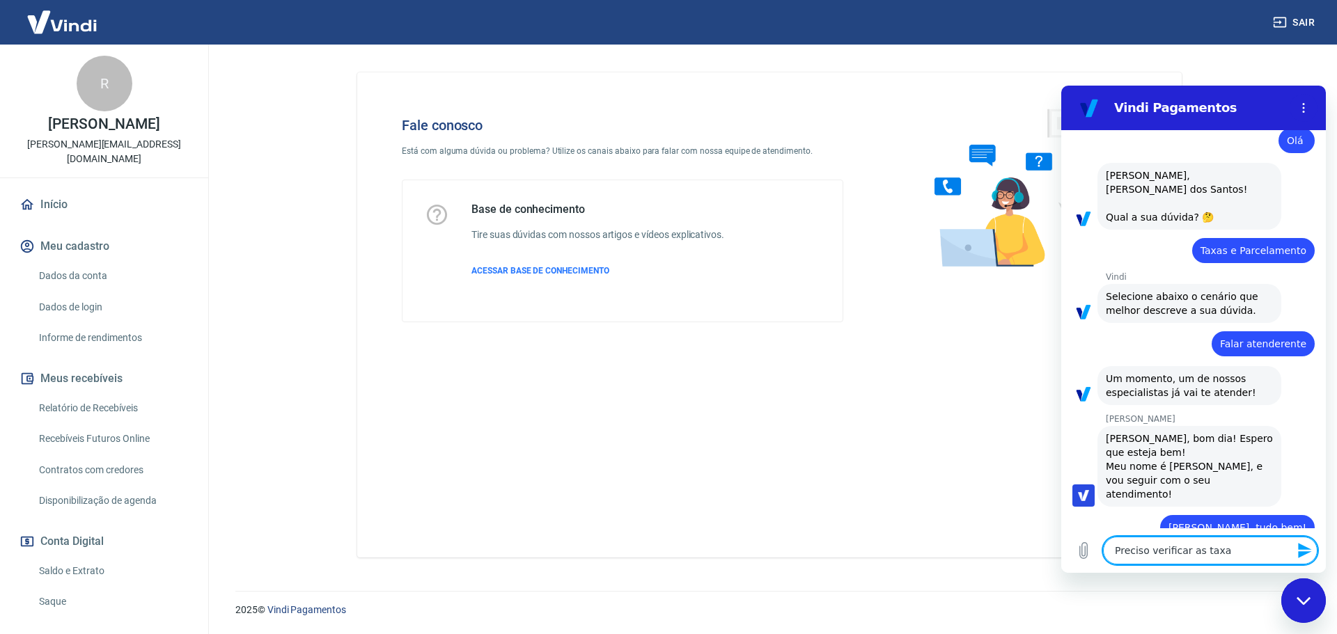
type textarea "x"
type textarea "Preciso verificar as taxas"
type textarea "x"
type textarea "Preciso verificar as taxas q"
type textarea "x"
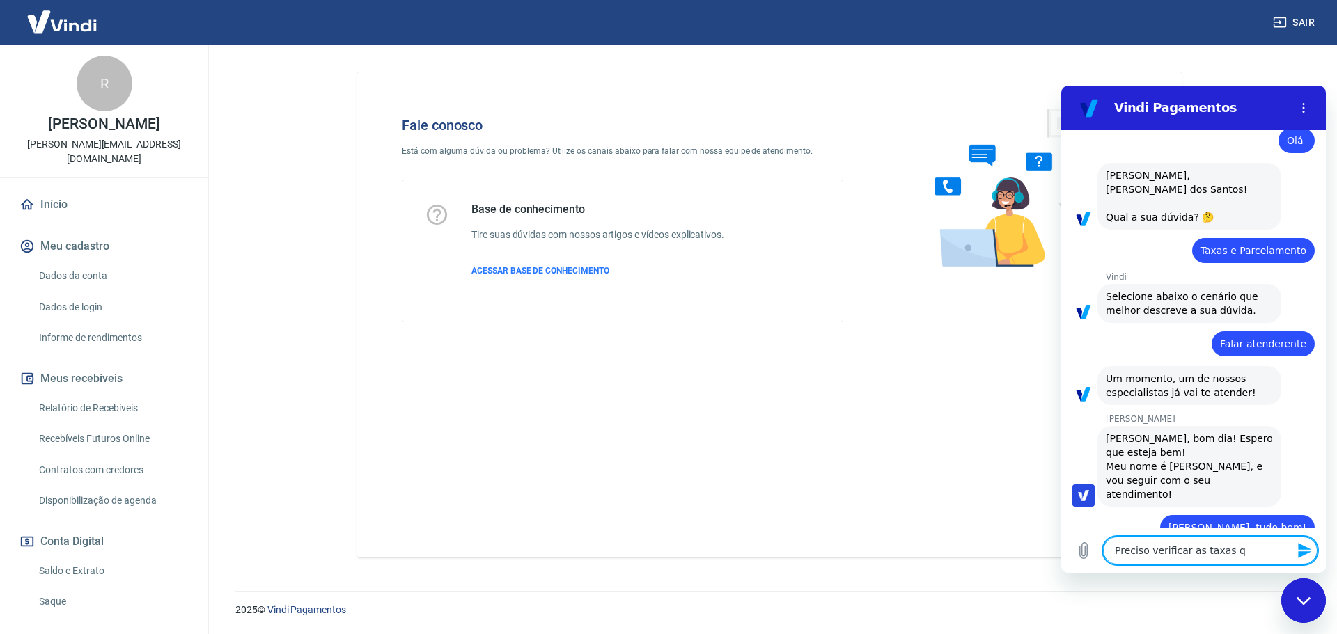
type textarea "Preciso verificar as taxas qu"
type textarea "x"
type textarea "Preciso verificar as taxas que"
type textarea "x"
type textarea "Preciso verificar as taxas que"
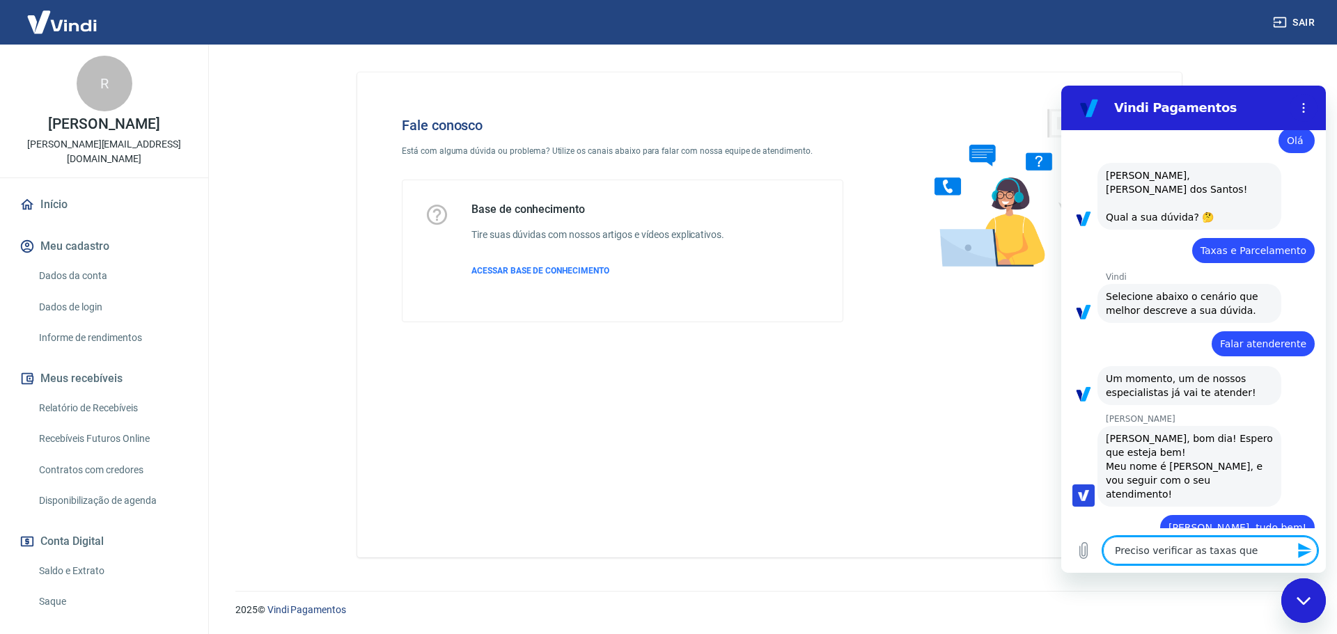
type textarea "x"
type textarea "Preciso verificar as taxas que e"
type textarea "x"
type textarea "Preciso verificar as taxas que et"
type textarea "x"
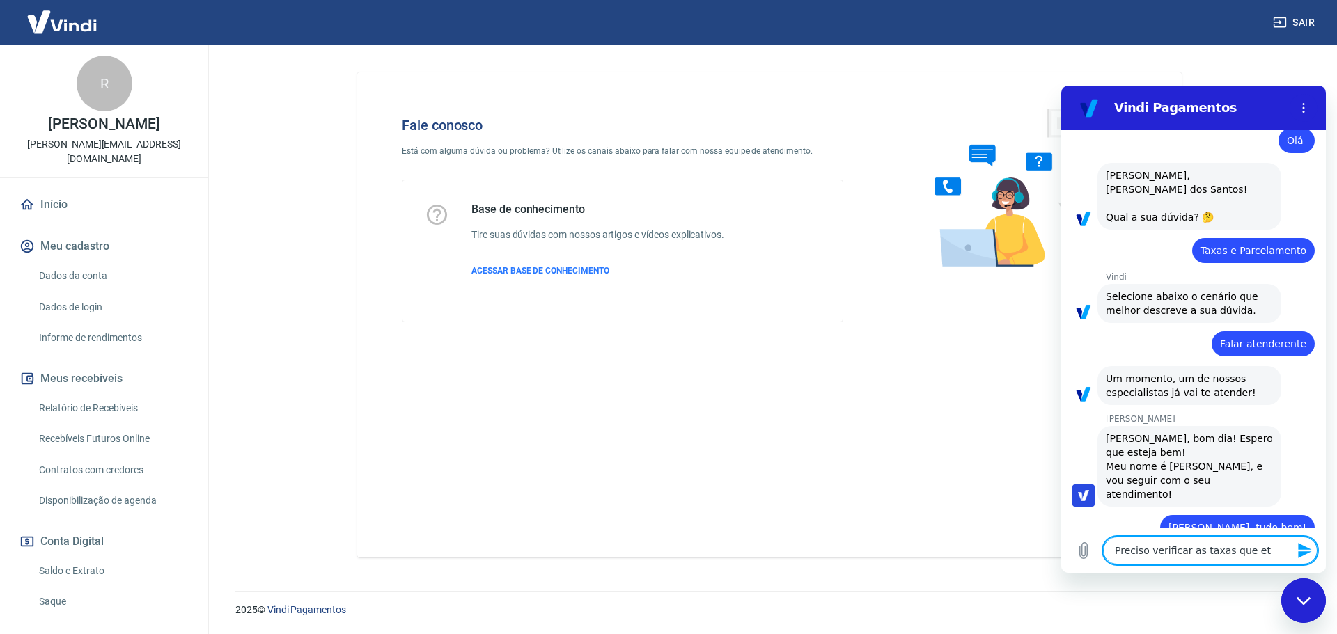
type textarea "Preciso verificar as taxas que etã"
type textarea "x"
type textarea "Preciso verificar as taxas que etão"
type textarea "x"
type textarea "Preciso verificar as taxas que etão"
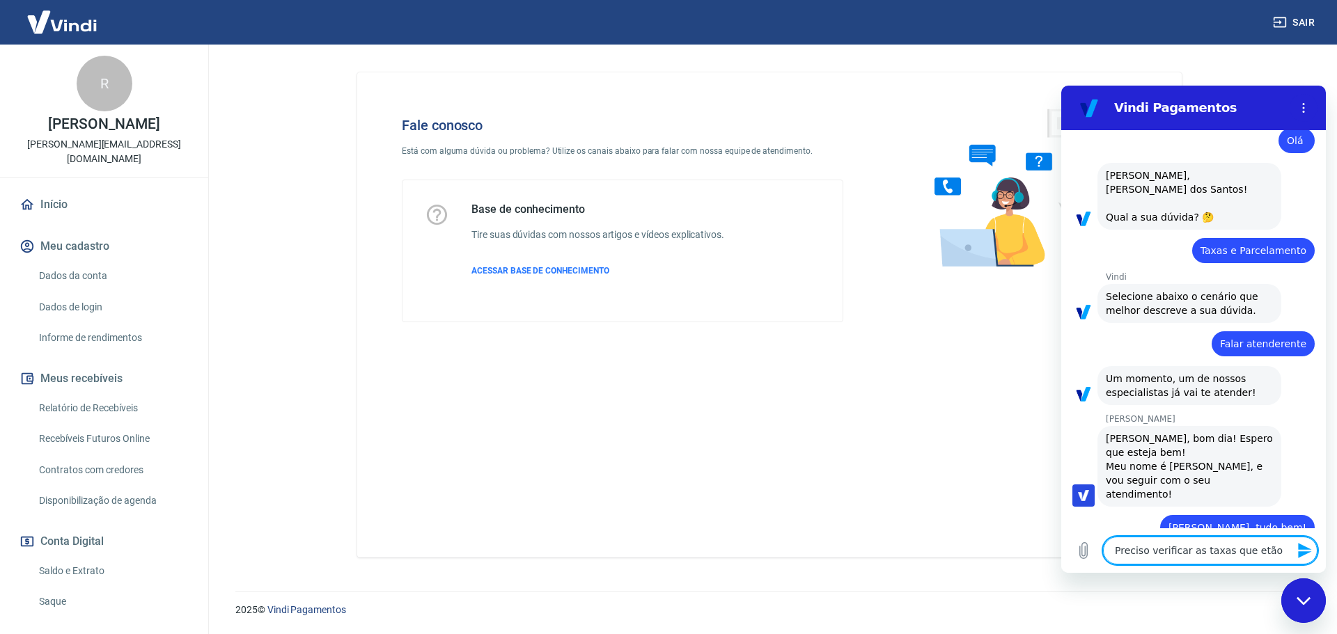
type textarea "x"
type textarea "Preciso verificar as taxas que etão s"
type textarea "x"
type textarea "Preciso verificar as taxas que etão se"
type textarea "x"
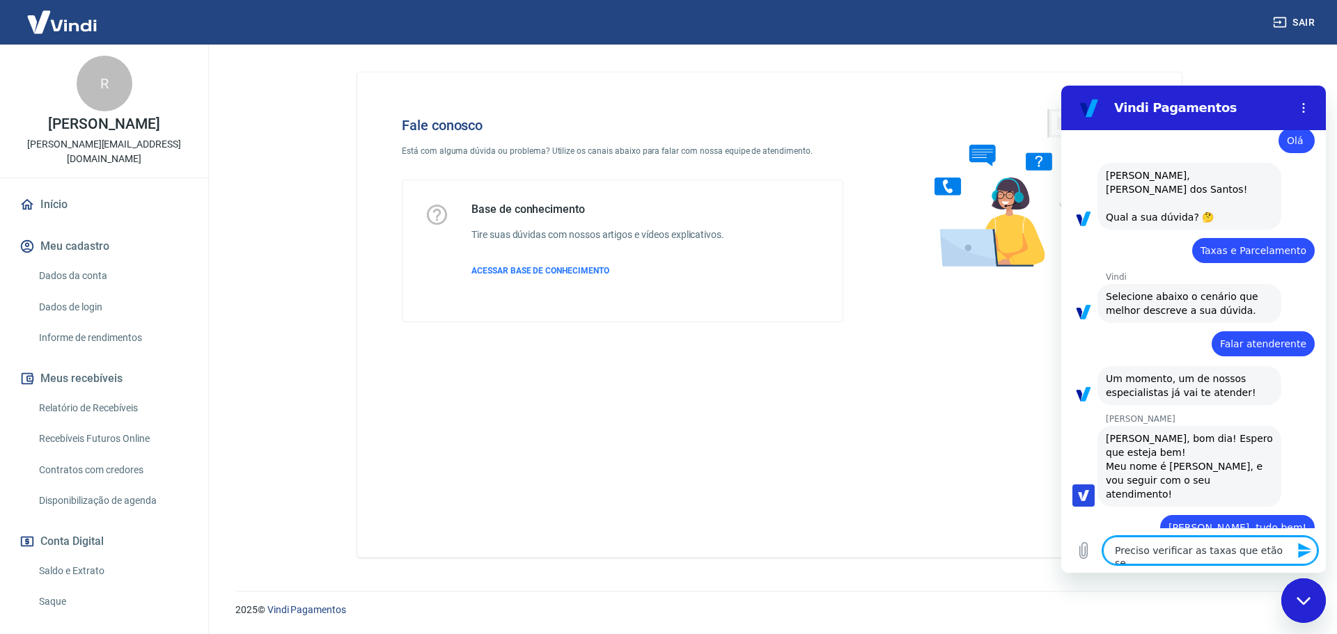
type textarea "Preciso verificar as taxas que etão sen"
type textarea "x"
type textarea "Preciso verificar as taxas que etão send"
type textarea "x"
type textarea "Preciso verificar as taxas que etão sendo"
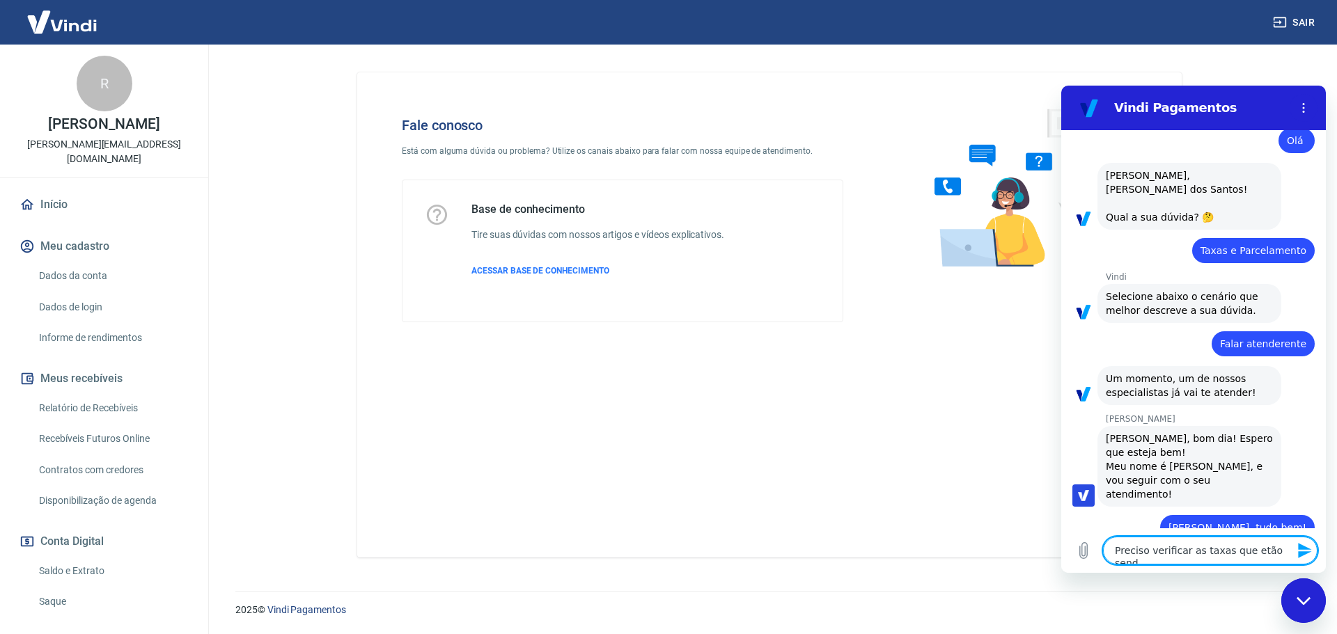
type textarea "x"
type textarea "Preciso verificar as taxas que etão sendo"
type textarea "x"
type textarea "Preciso verificar as taxas que etão sendo c"
type textarea "x"
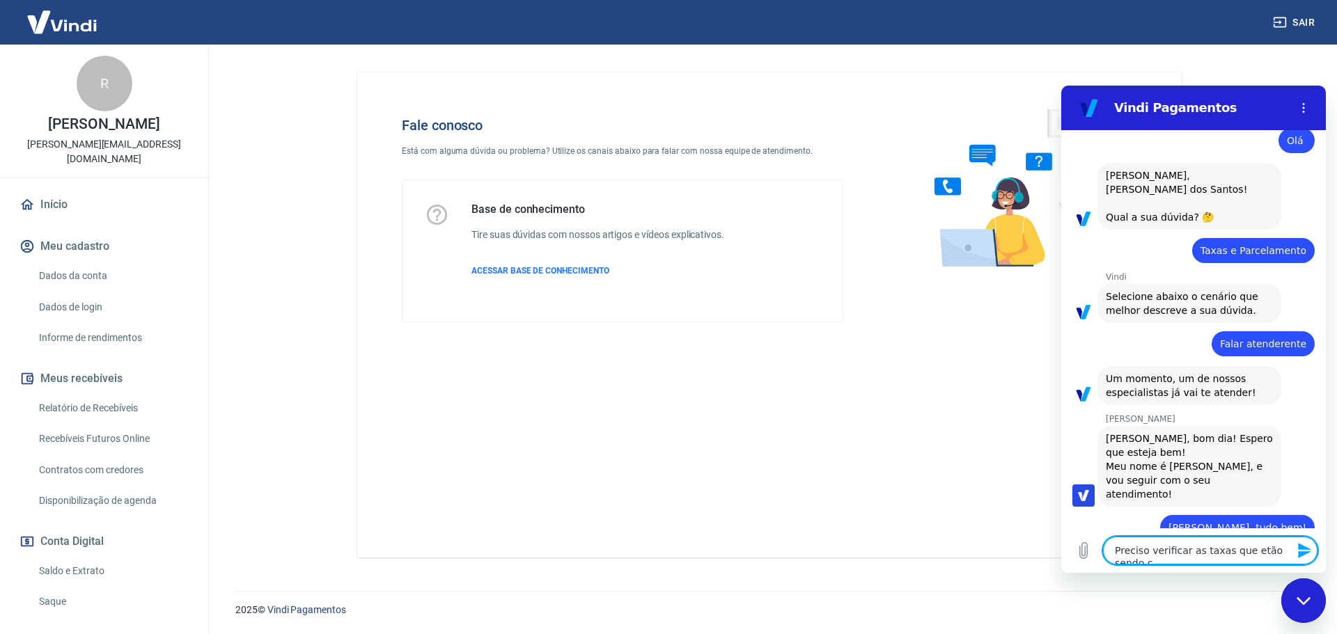
type textarea "Preciso verificar as taxas que etão sendo co"
type textarea "x"
type textarea "Preciso verificar as taxas que etão sendo cob"
type textarea "x"
type textarea "Preciso verificar as taxas que etão sendo cobr"
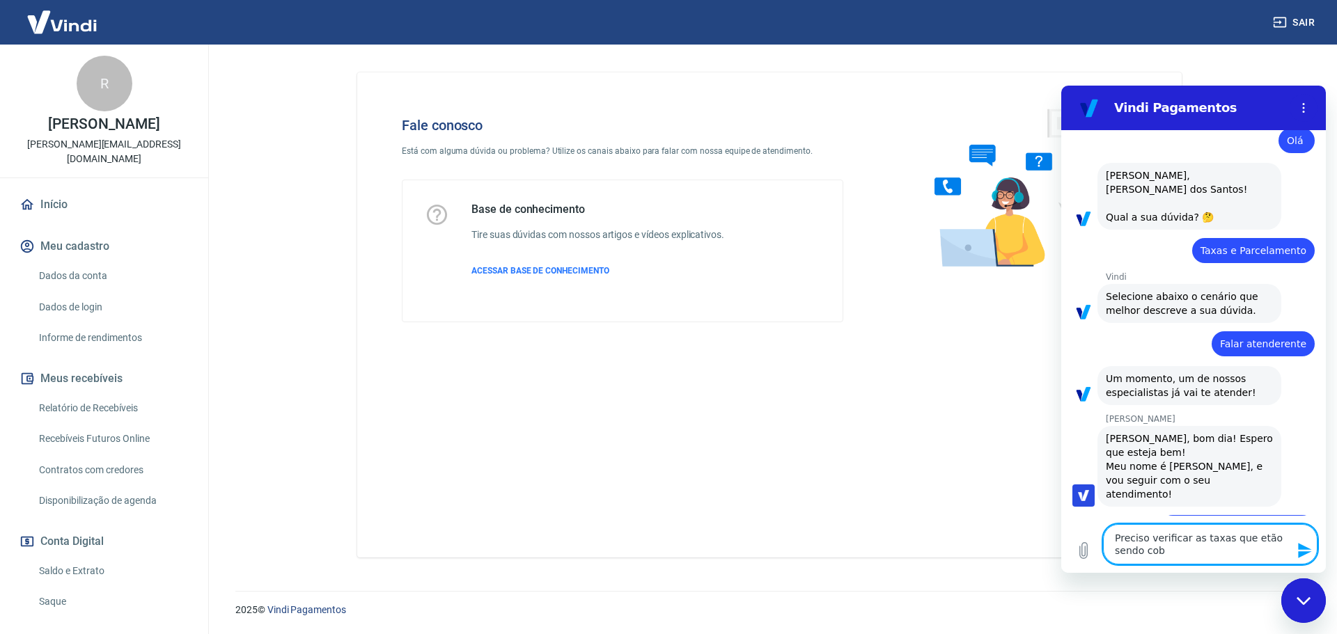
type textarea "x"
type textarea "Preciso verificar as taxas que etão sendo cobra"
type textarea "x"
type textarea "Preciso verificar as taxas que etão sendo cobrad"
type textarea "x"
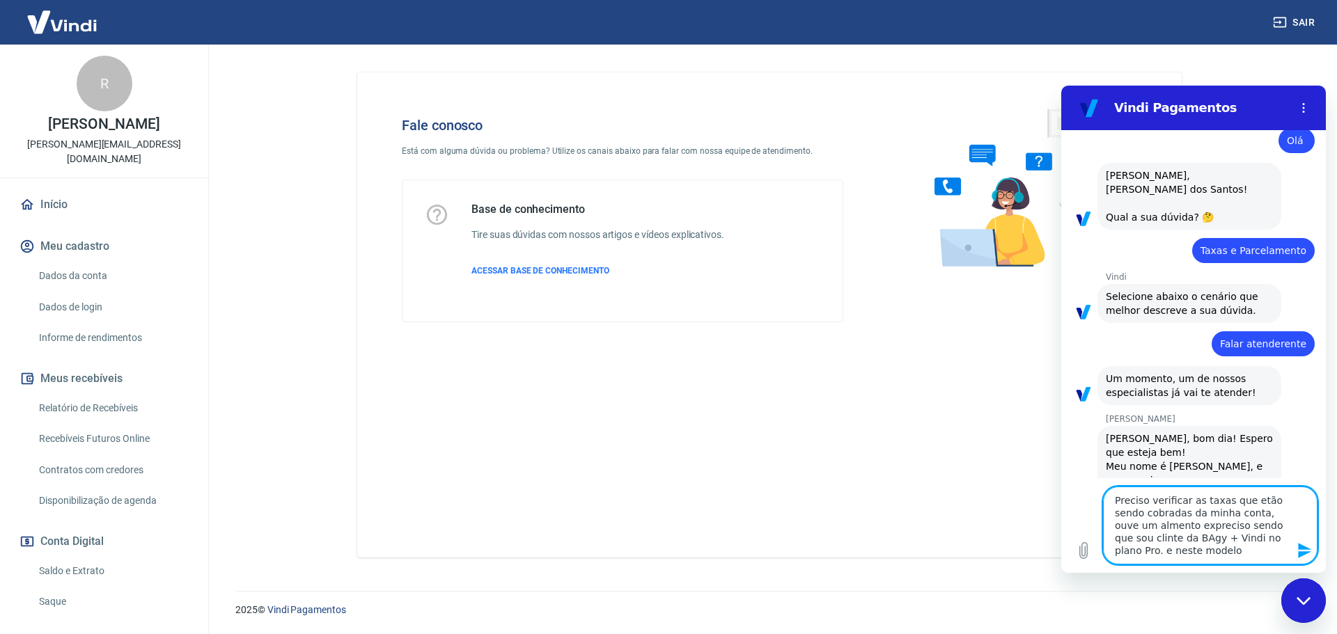
click at [1139, 536] on textarea "Preciso verificar as taxas que etão sendo cobradas da minha conta, ouve um alme…" at bounding box center [1210, 526] width 214 height 78
click at [1168, 557] on textarea "Preciso verificar as taxas que etão sendo cobradas da minha conta, ouve um alme…" at bounding box center [1210, 526] width 214 height 78
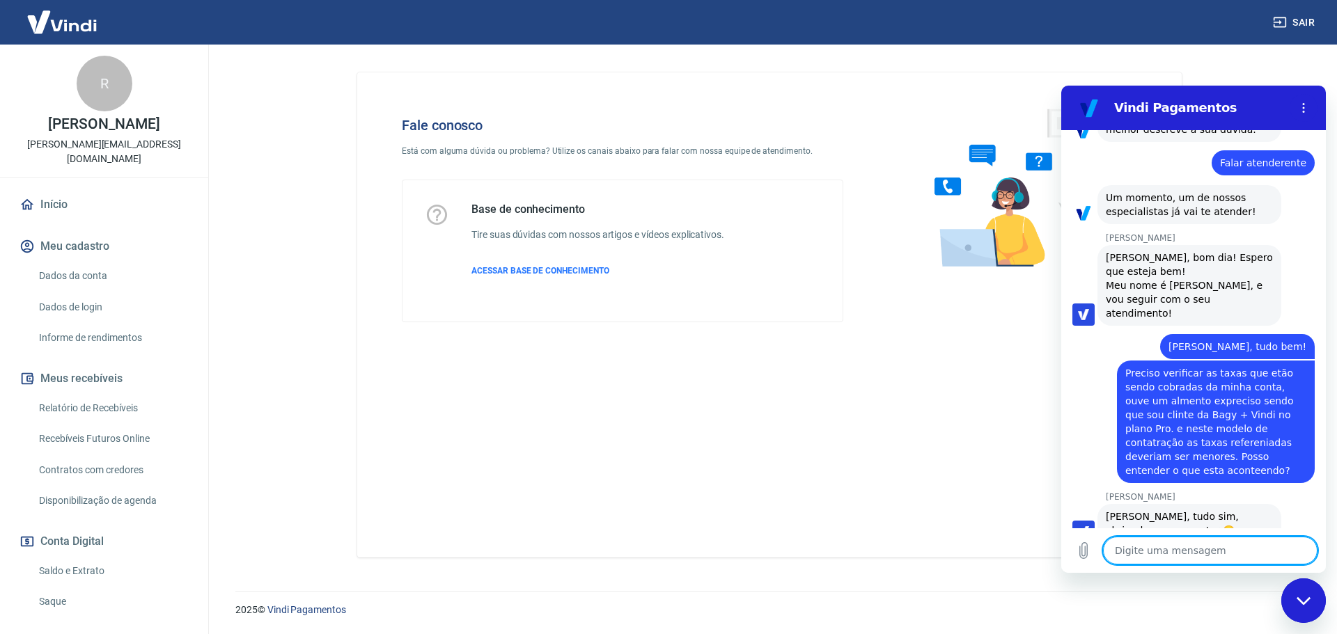
scroll to position [214, 0]
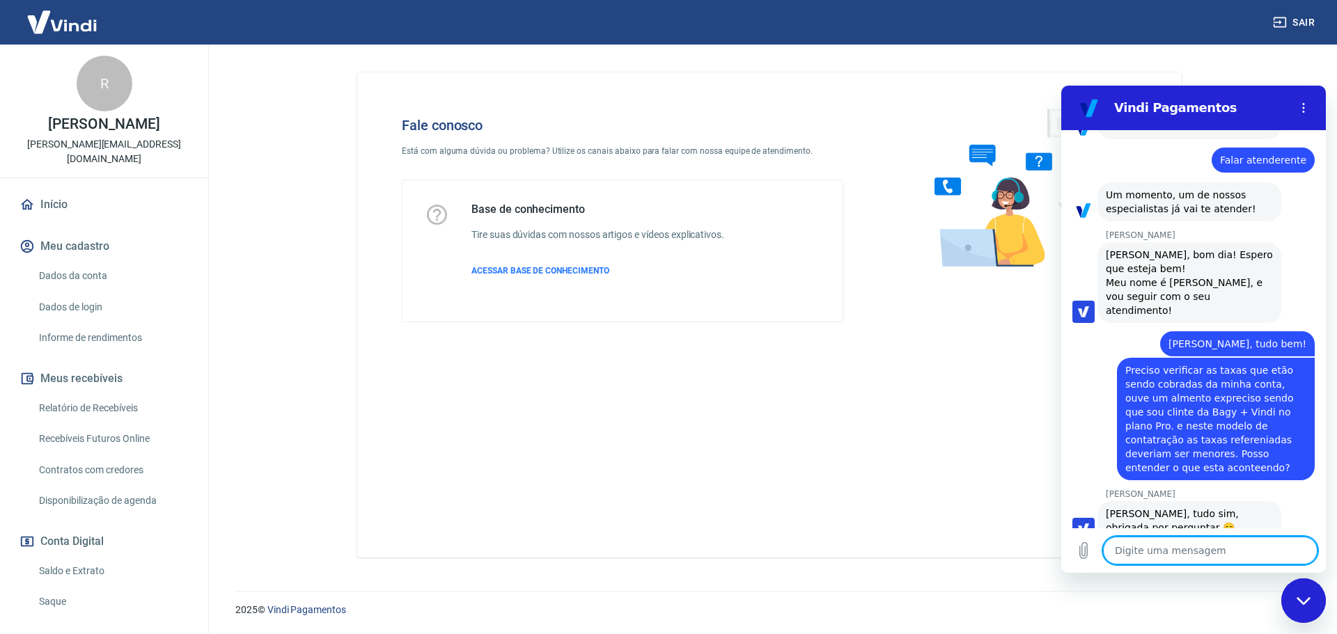
click at [1137, 554] on textarea at bounding box center [1210, 551] width 214 height 28
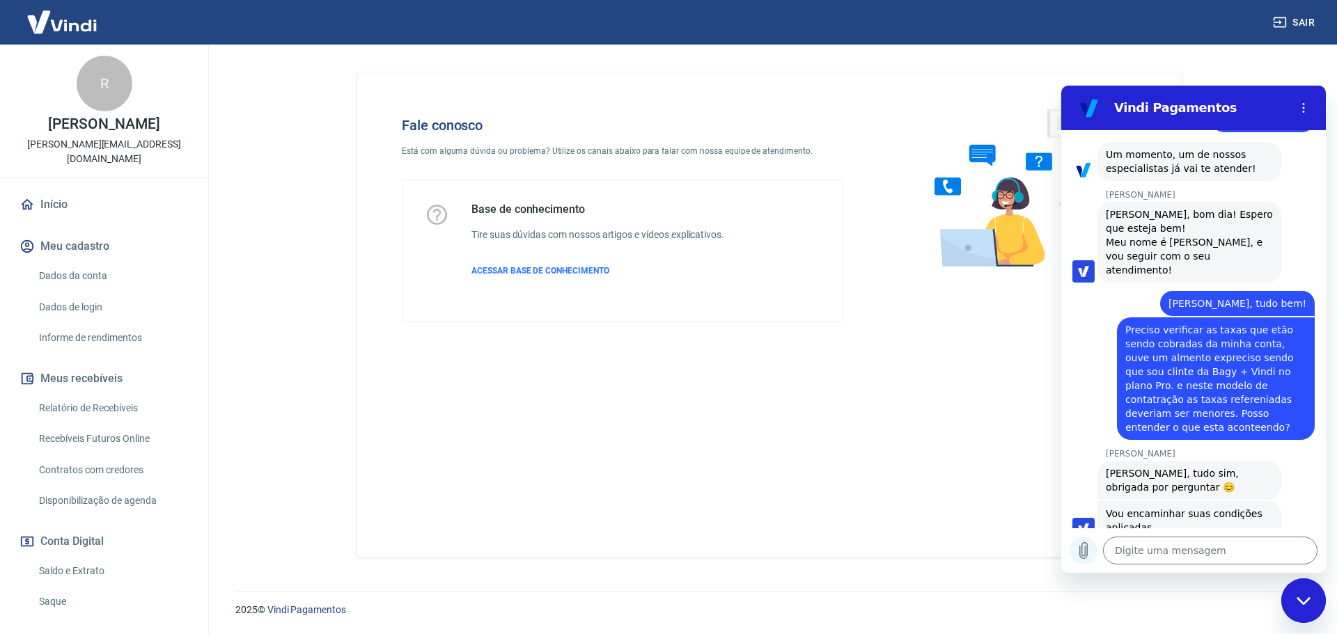
click at [1083, 554] on icon "Carregar arquivo" at bounding box center [1083, 550] width 17 height 17
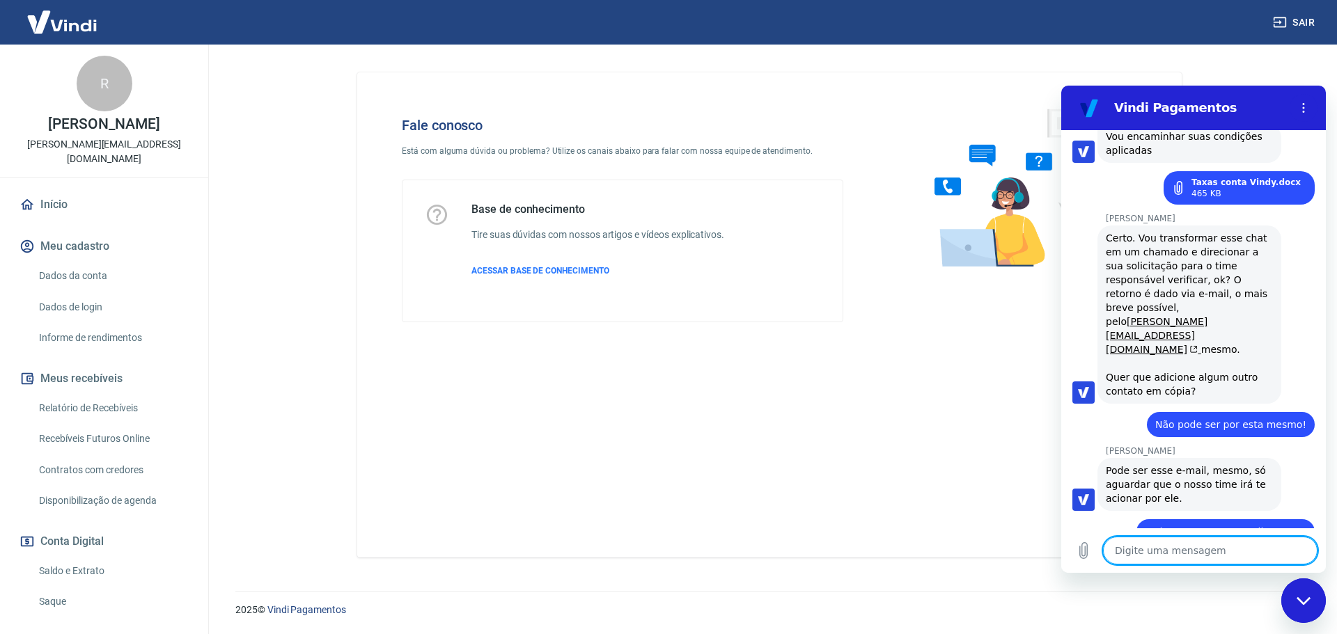
scroll to position [634, 0]
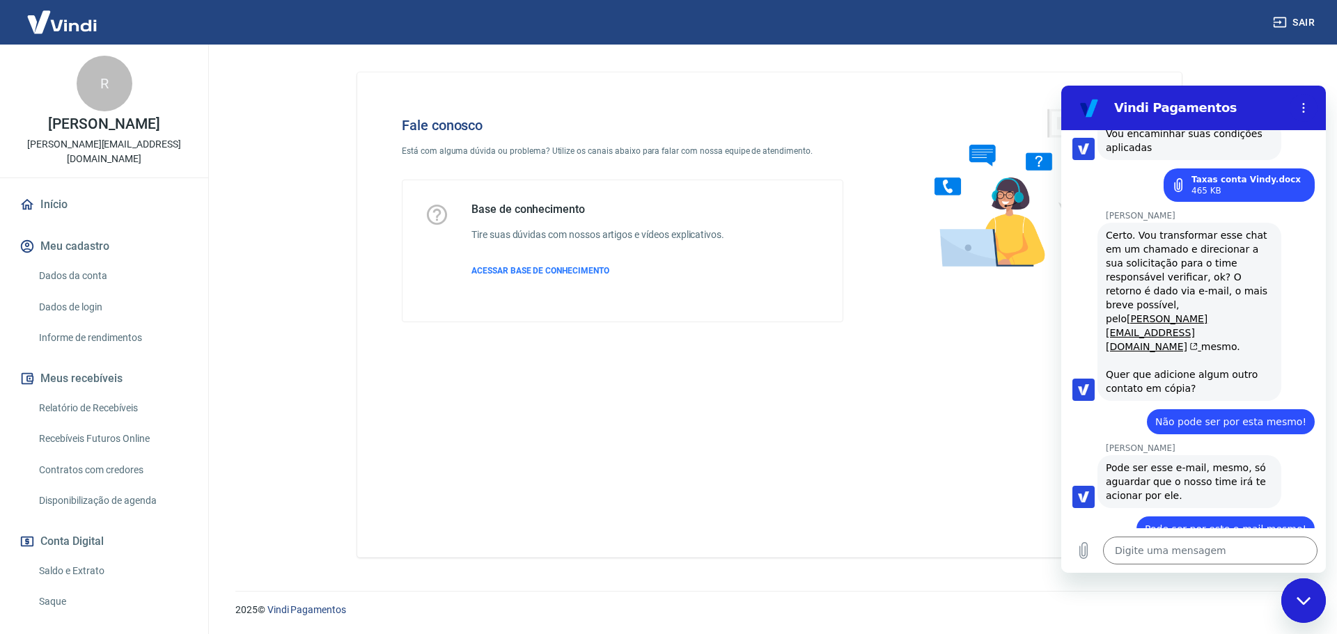
click at [1301, 18] on button "Sair" at bounding box center [1295, 23] width 50 height 26
